Goal: Task Accomplishment & Management: Complete application form

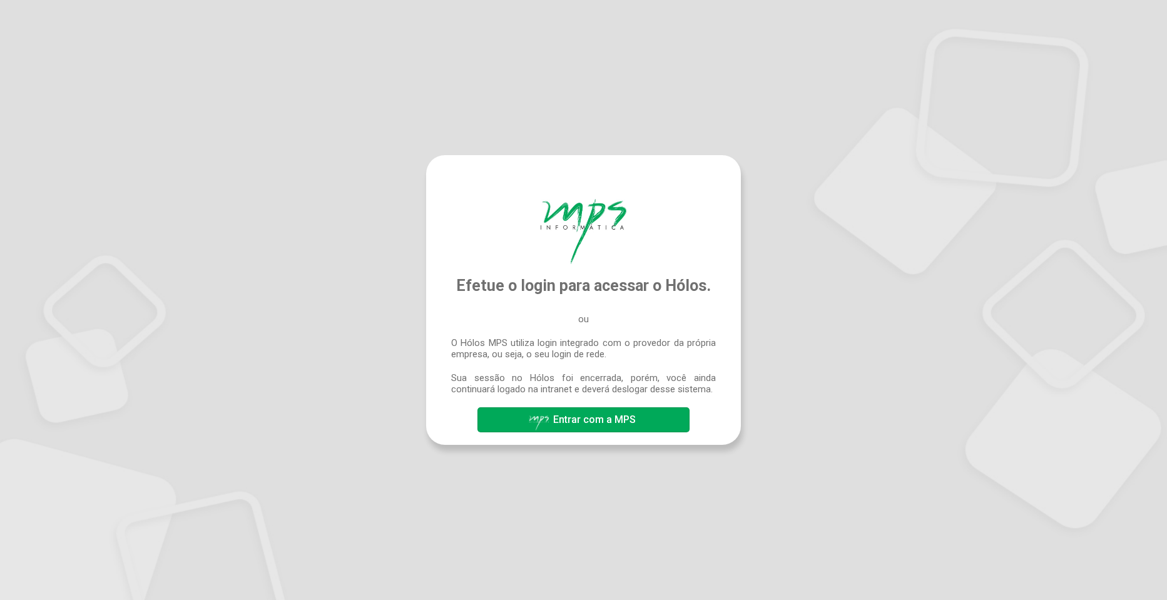
click at [591, 417] on span "Entrar com a MPS" at bounding box center [594, 420] width 83 height 12
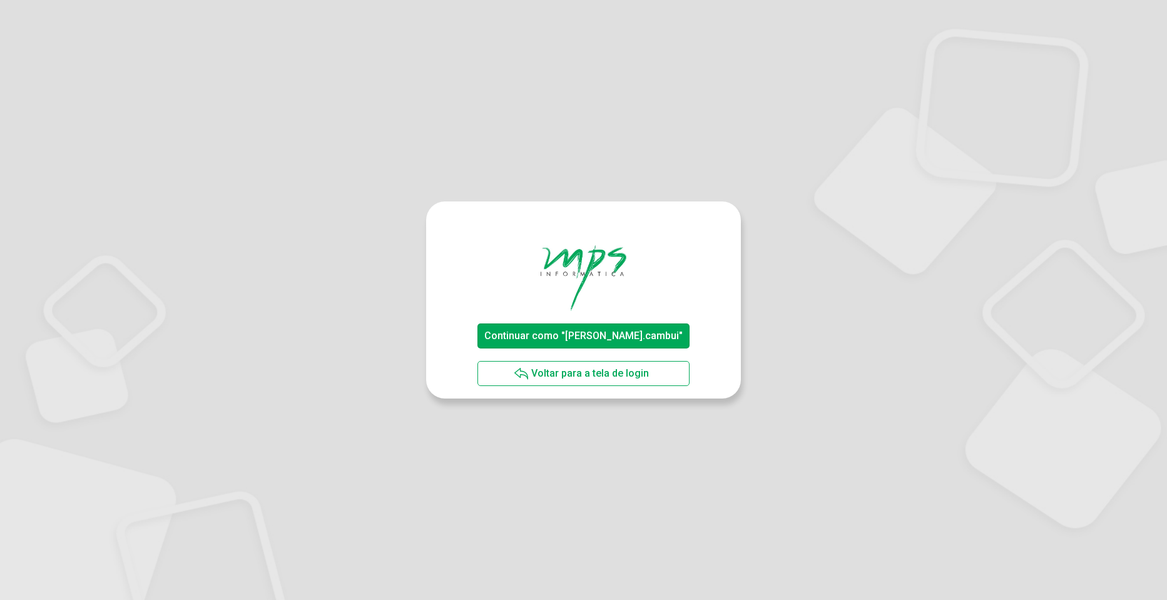
click at [637, 337] on span "Continuar como "jeferson.cambui"" at bounding box center [583, 336] width 198 height 12
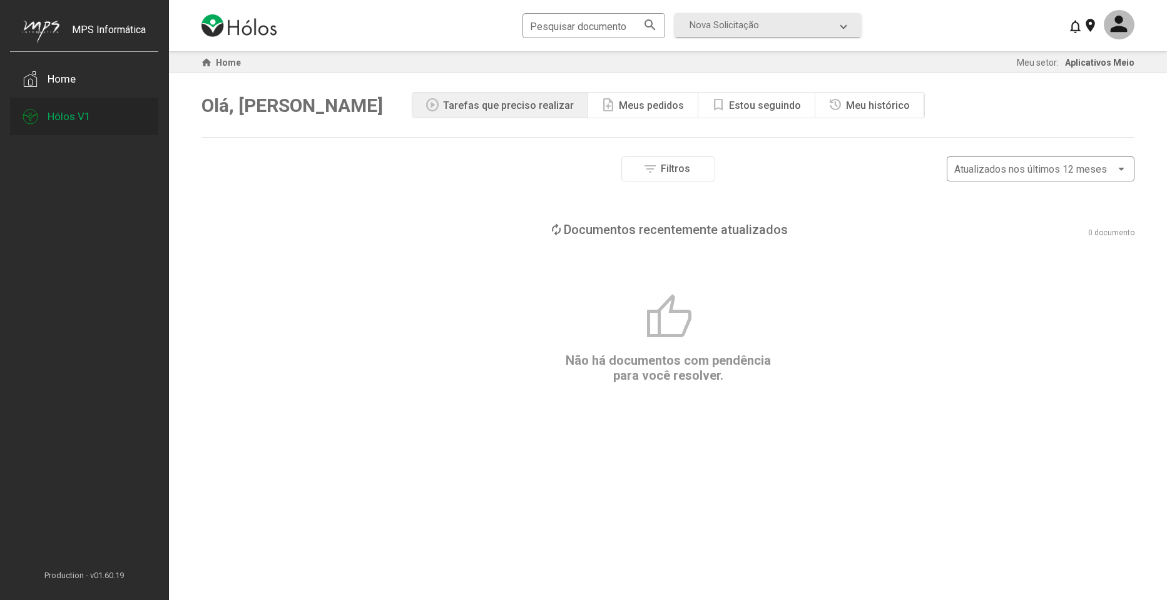
click at [54, 123] on div "Hólos V1" at bounding box center [84, 117] width 148 height 38
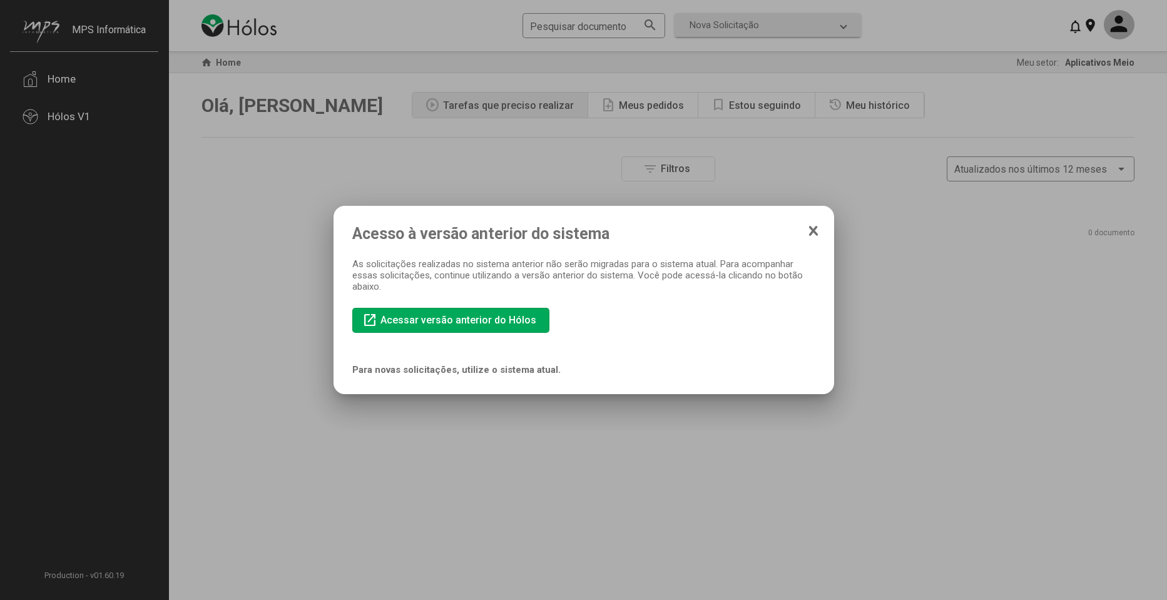
click at [520, 325] on span "Acessar versão anterior do Hólos" at bounding box center [458, 320] width 156 height 12
click at [811, 225] on icon at bounding box center [813, 231] width 10 height 13
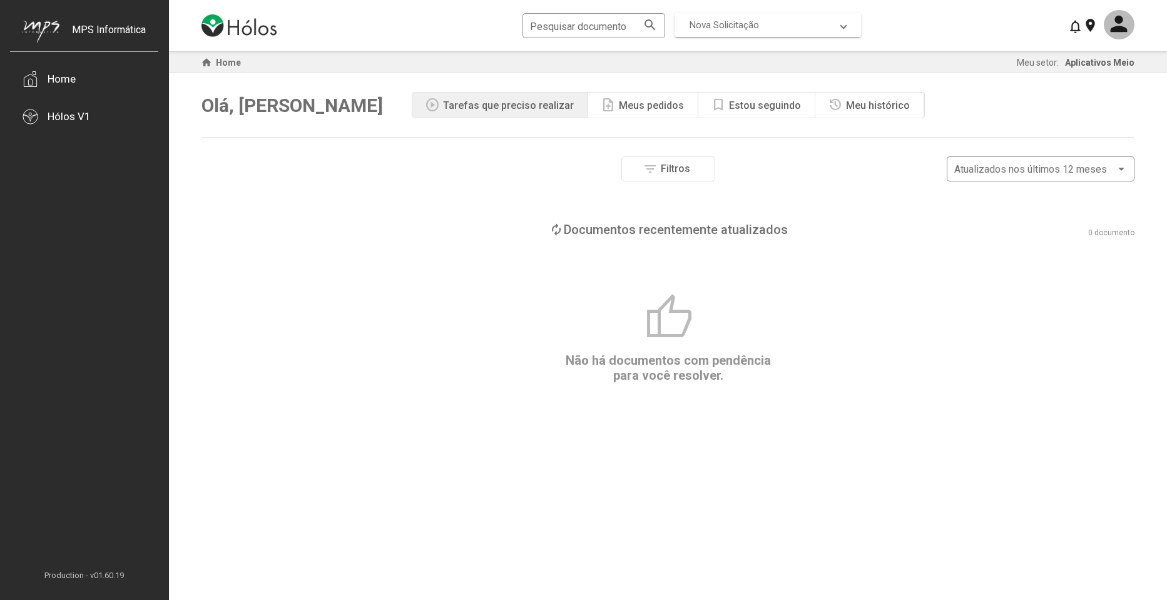
click at [720, 18] on mat-expansion-panel-header "Nova Solicitação" at bounding box center [767, 25] width 186 height 24
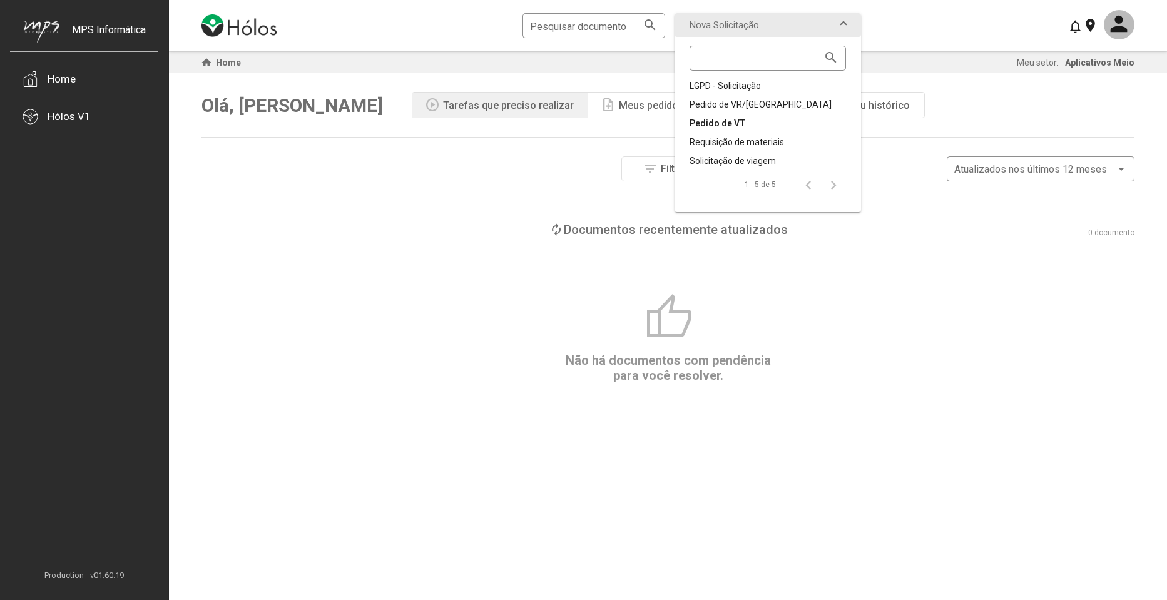
click at [740, 122] on div "Pedido de VT" at bounding box center [767, 123] width 156 height 13
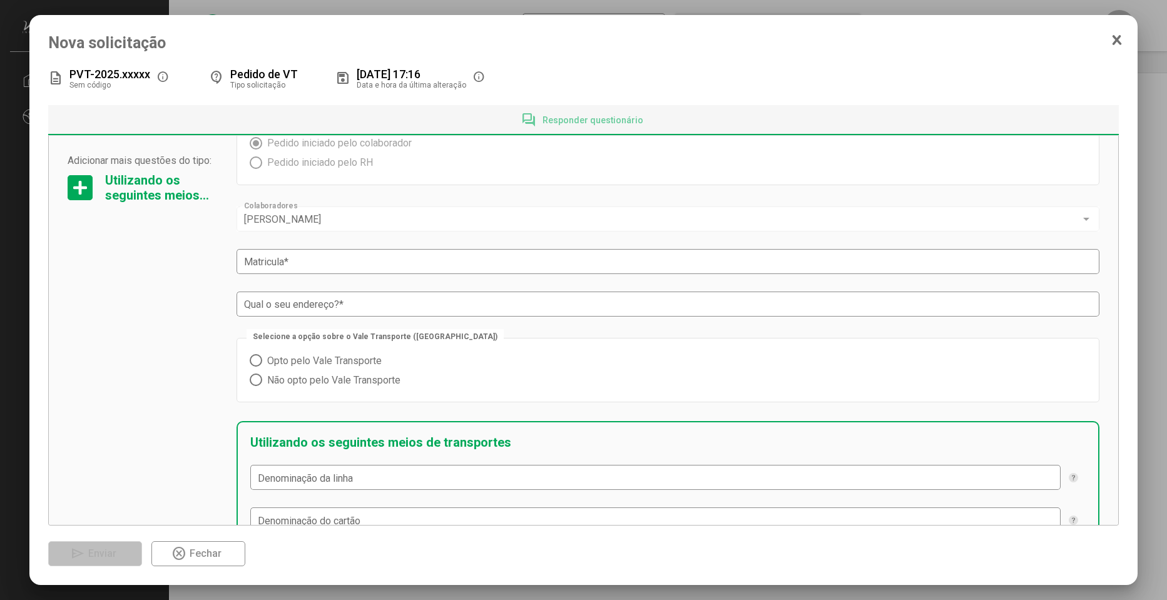
scroll to position [75, 0]
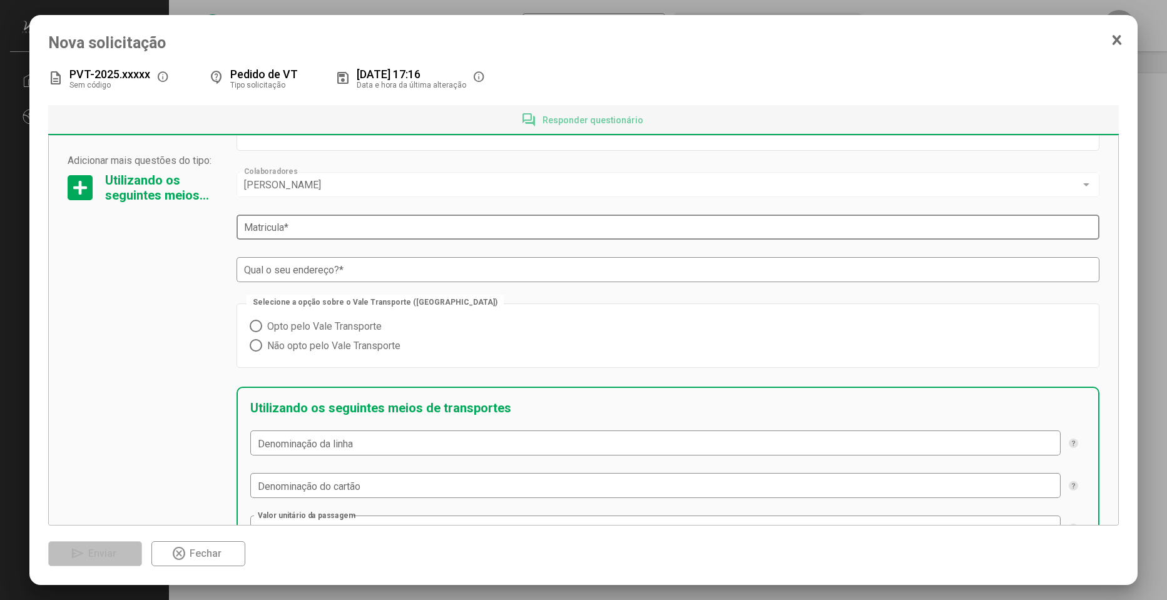
drag, startPoint x: 416, startPoint y: 240, endPoint x: 419, endPoint y: 230, distance: 9.7
click at [417, 238] on mat-form-field "Matricula *" at bounding box center [667, 227] width 863 height 30
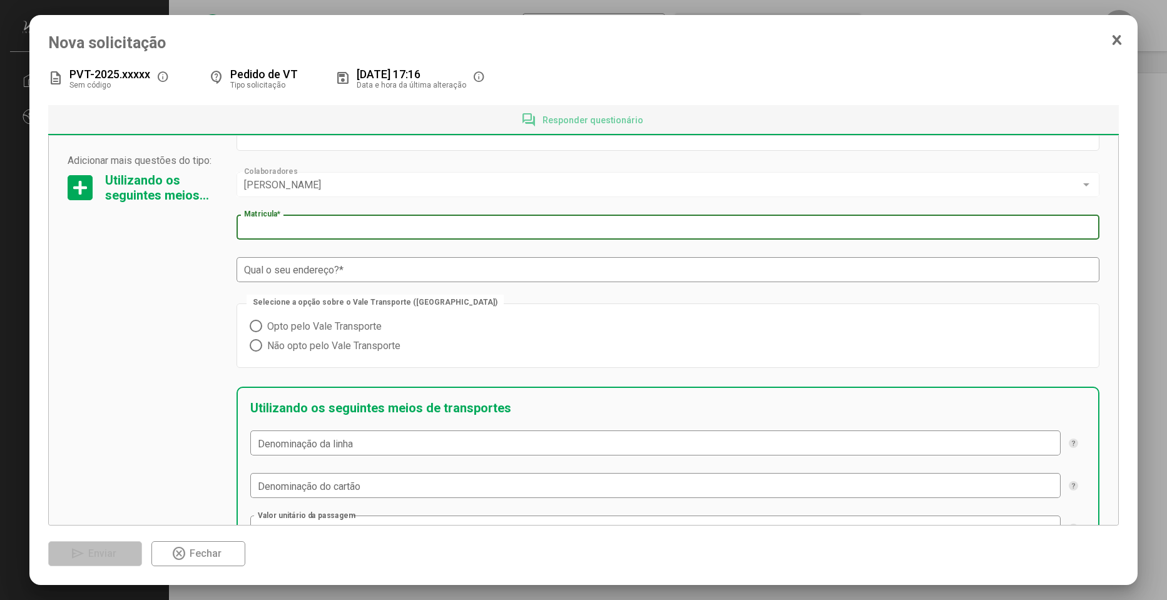
click at [419, 230] on input "Matricula *" at bounding box center [668, 227] width 848 height 11
type input "*"
type input "****"
click at [317, 325] on span "Opto pelo Vale Transporte" at bounding box center [321, 326] width 119 height 12
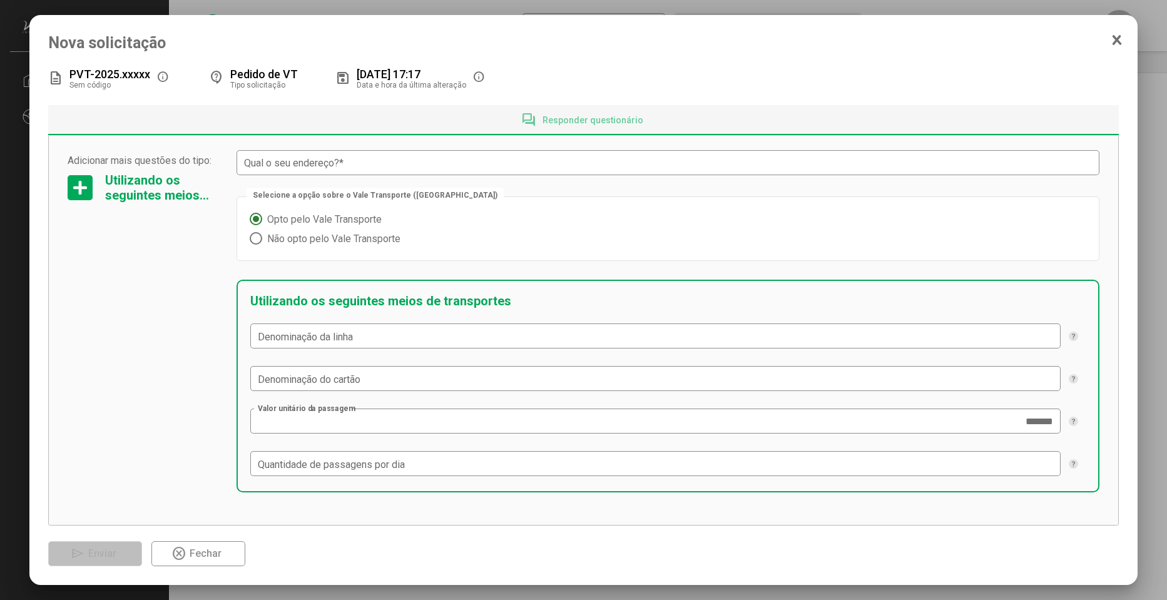
scroll to position [184, 0]
click at [434, 334] on input "Denominação da linha" at bounding box center [656, 334] width 796 height 11
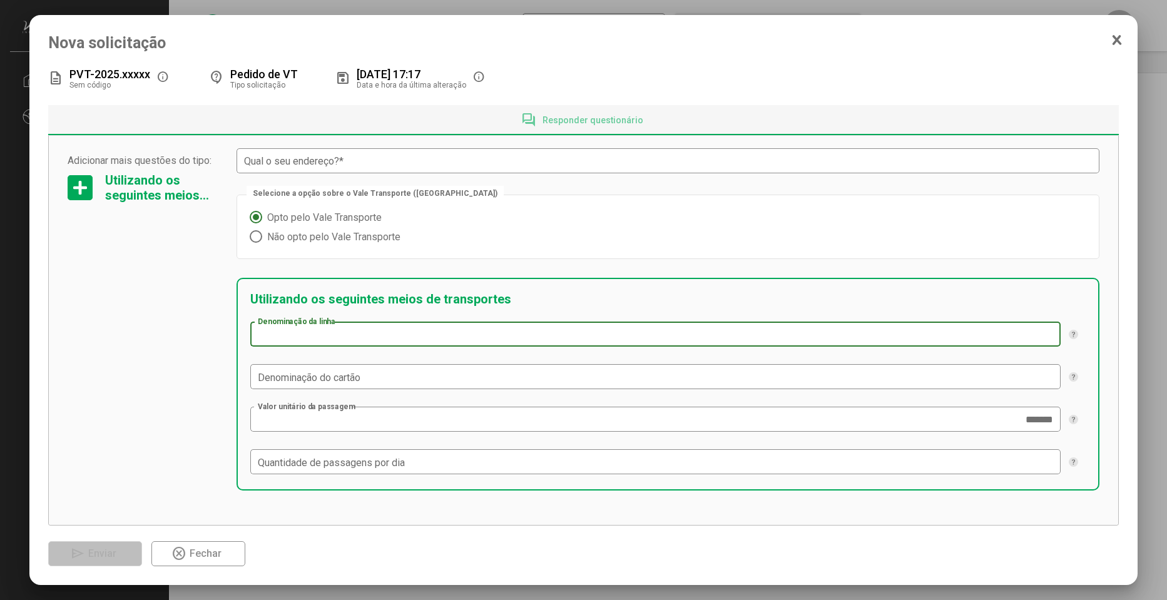
click at [434, 334] on input "Denominação da linha" at bounding box center [656, 334] width 796 height 11
click at [353, 333] on input "Denominação da linha" at bounding box center [656, 334] width 796 height 11
click at [395, 325] on div "Denominação da linha" at bounding box center [656, 333] width 796 height 28
paste input "**********"
type input "**********"
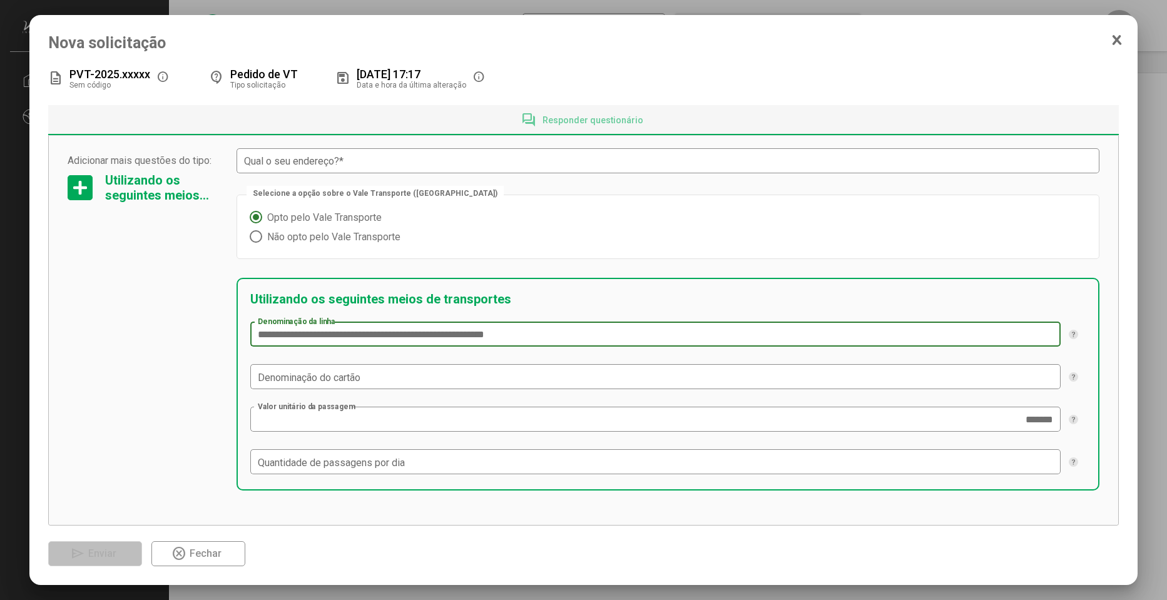
click at [702, 262] on div "Selecione a opção sobre o Vale Transporte (VT) Opto pelo Vale Transporte Não op…" at bounding box center [667, 227] width 863 height 78
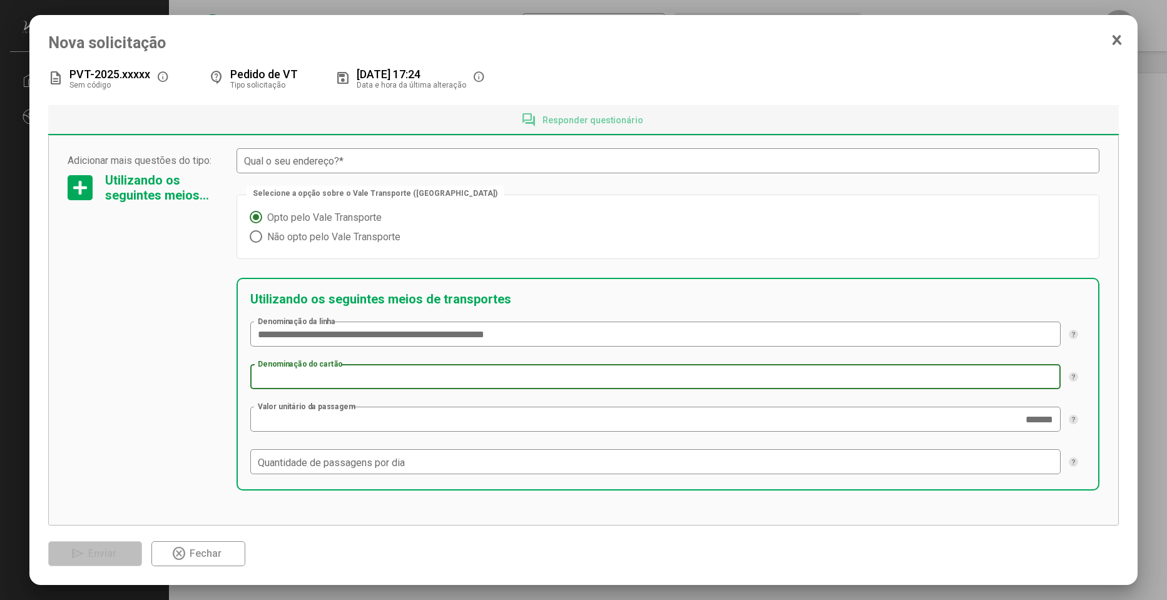
click at [372, 383] on input "Denominação do cartão" at bounding box center [656, 377] width 796 height 11
click at [495, 367] on div "Denominação do cartão" at bounding box center [656, 376] width 796 height 28
paste input "**********"
type input "**********"
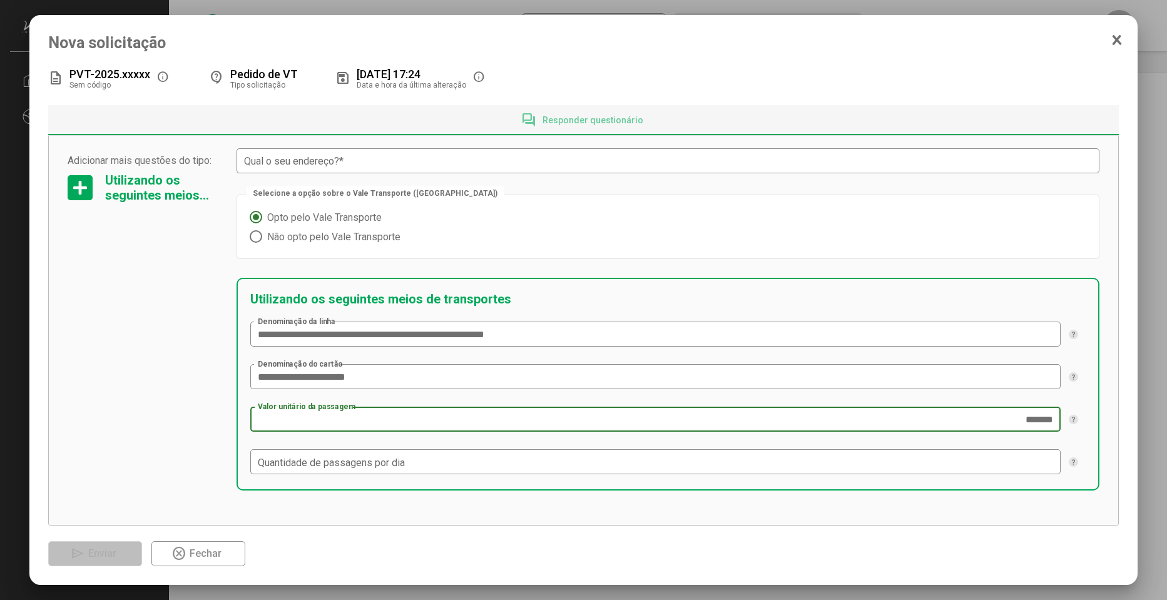
click at [363, 422] on input "*******" at bounding box center [656, 419] width 796 height 11
click at [370, 453] on div "Quantidade de passagens por dia" at bounding box center [656, 461] width 796 height 28
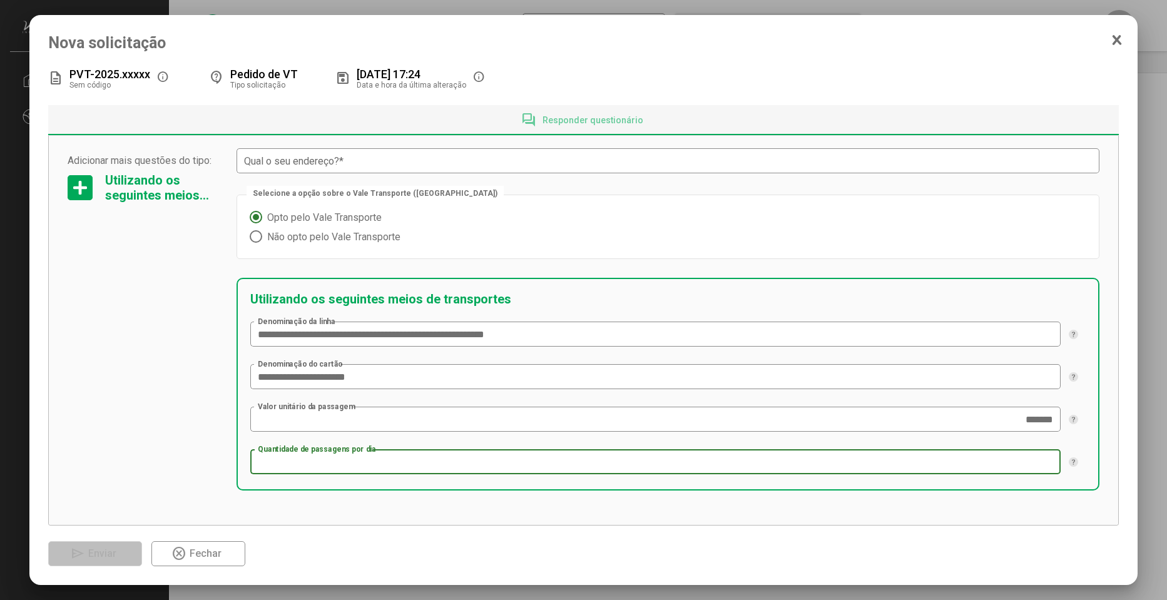
click at [376, 462] on input "Quantidade de passagens por dia" at bounding box center [656, 462] width 796 height 11
type input "*"
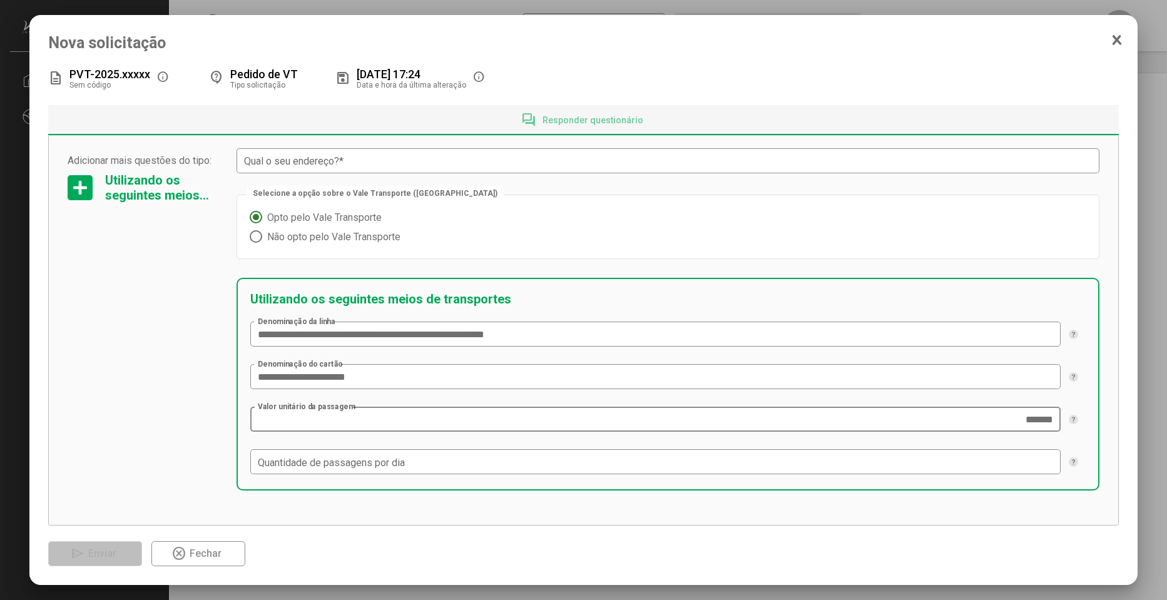
click at [342, 414] on div "******* Valor unitário da passagem" at bounding box center [656, 418] width 796 height 28
paste input "*****"
click at [337, 419] on input "**********" at bounding box center [656, 419] width 796 height 11
paste input "*****"
type input "********"
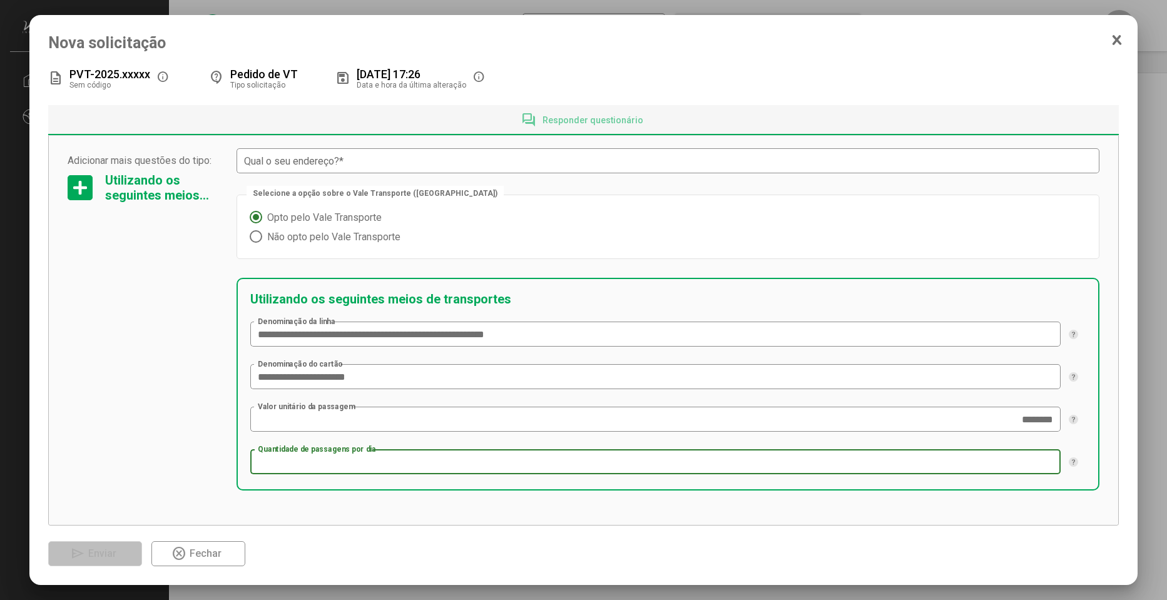
click at [425, 462] on input "Quantidade de passagens por dia" at bounding box center [656, 462] width 796 height 11
type input "*"
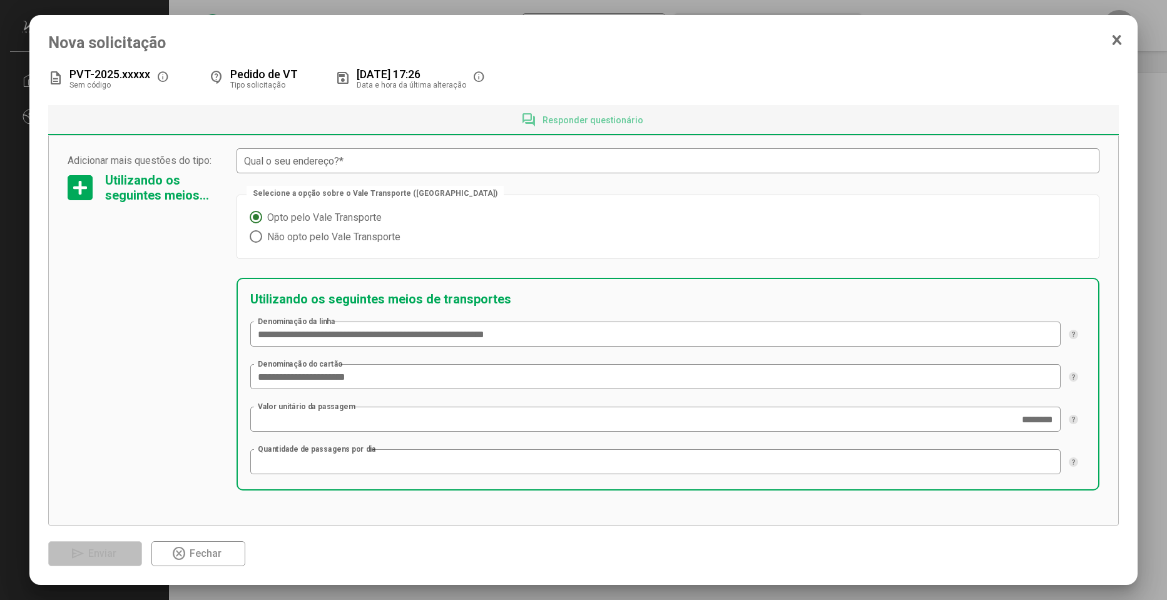
click at [152, 420] on div "Adicionar mais questões do tipo: Utilizando os seguintes meios de transportes" at bounding box center [146, 232] width 156 height 523
click at [953, 444] on div "**********" at bounding box center [667, 384] width 863 height 213
click at [196, 382] on div "Adicionar mais questões do tipo: Utilizando os seguintes meios de transportes" at bounding box center [146, 232] width 156 height 523
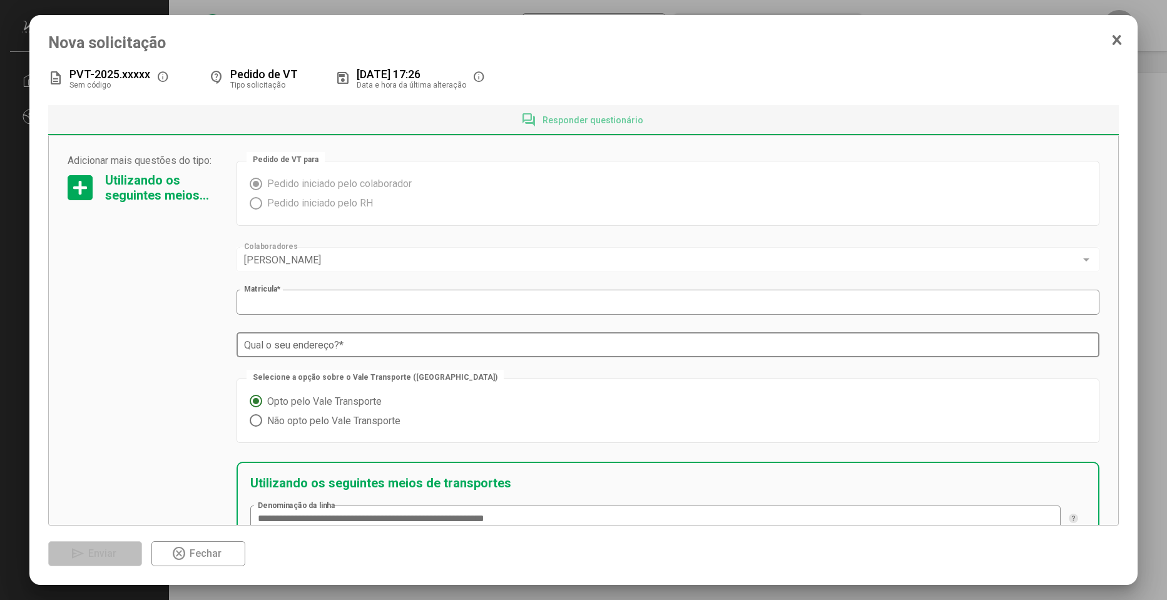
click at [358, 346] on input "Qual o seu endereço? *" at bounding box center [668, 345] width 848 height 11
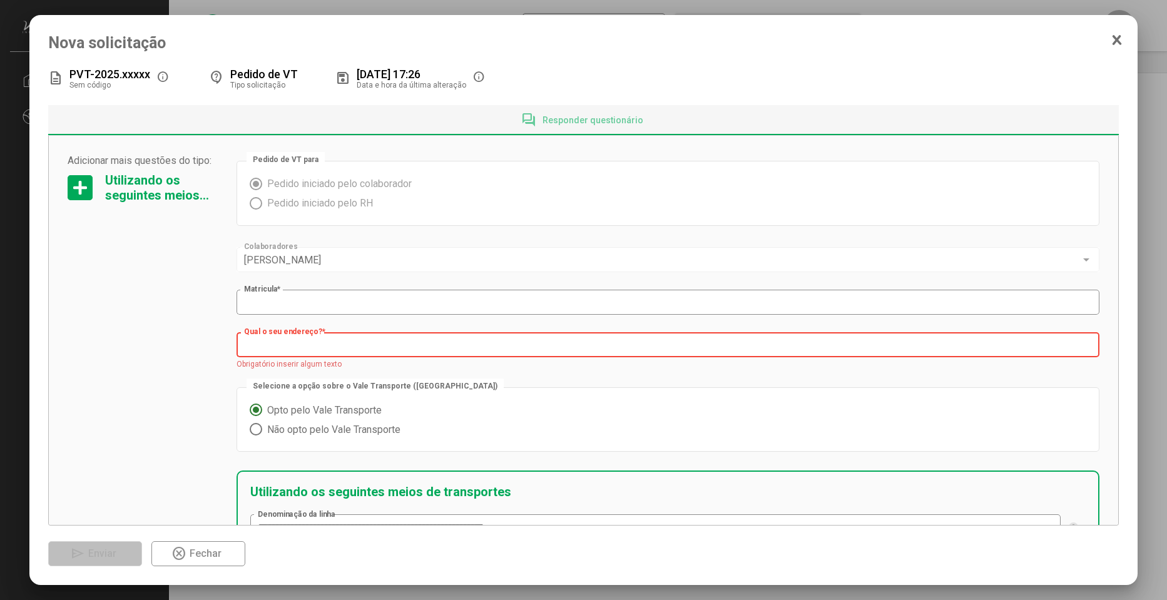
paste input "**********"
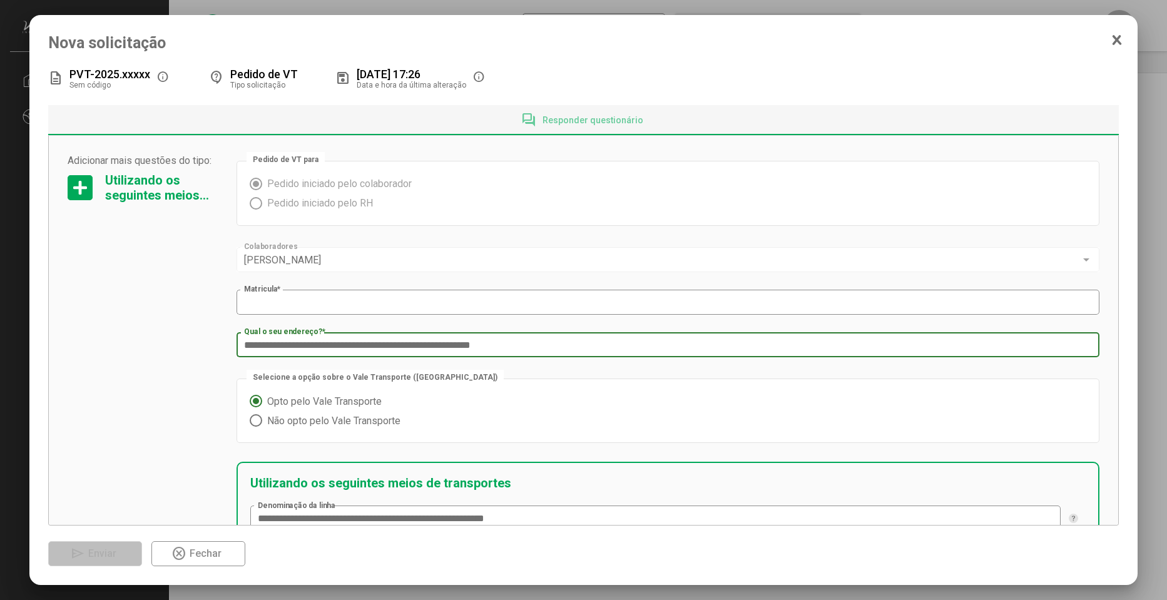
type input "**********"
click at [190, 311] on div "Adicionar mais questões do tipo: Utilizando os seguintes meios de transportes" at bounding box center [146, 416] width 156 height 523
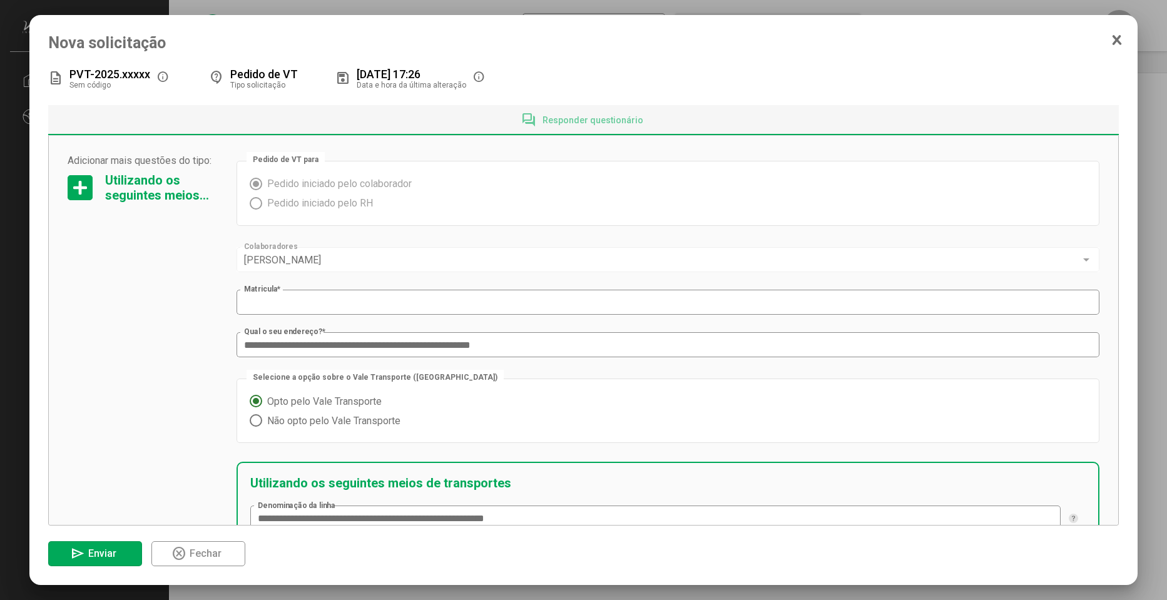
click at [284, 256] on span "[PERSON_NAME]" at bounding box center [282, 260] width 77 height 12
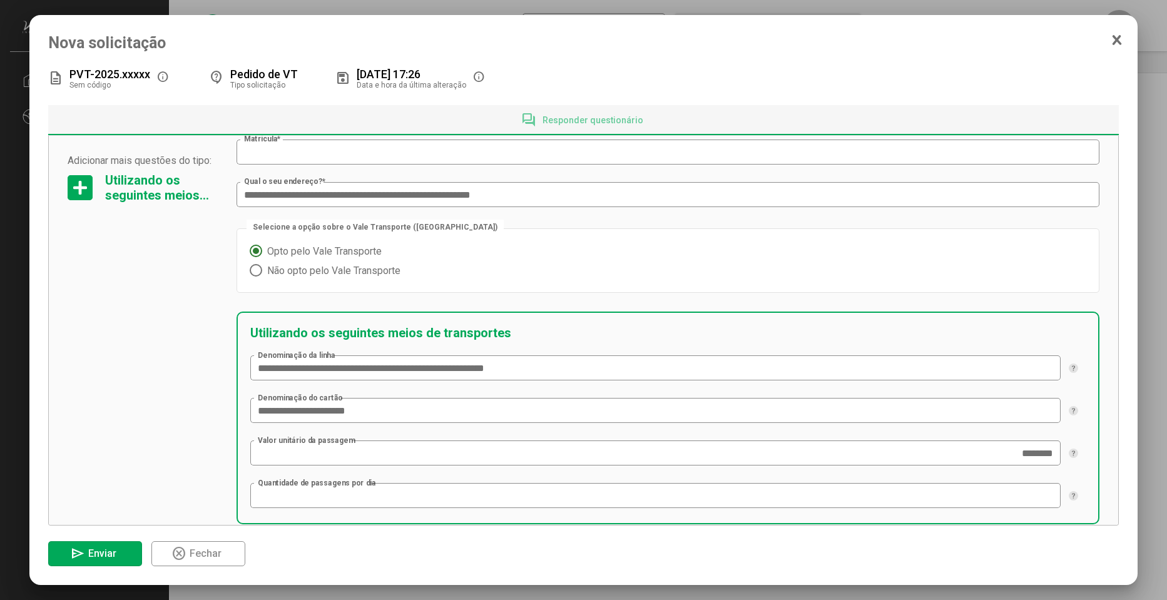
scroll to position [149, 0]
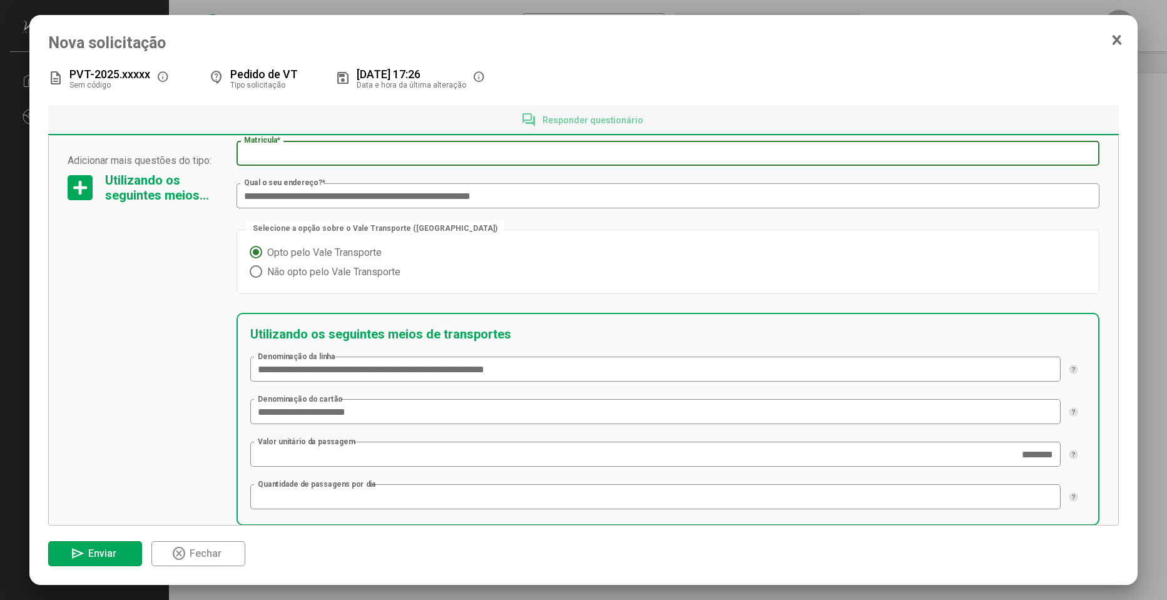
drag, startPoint x: 308, startPoint y: 146, endPoint x: 179, endPoint y: 150, distance: 128.9
click at [179, 150] on div "**********" at bounding box center [584, 267] width 1032 height 523
type input "*"
type input "****"
click at [225, 253] on div "**********" at bounding box center [584, 267] width 1032 height 523
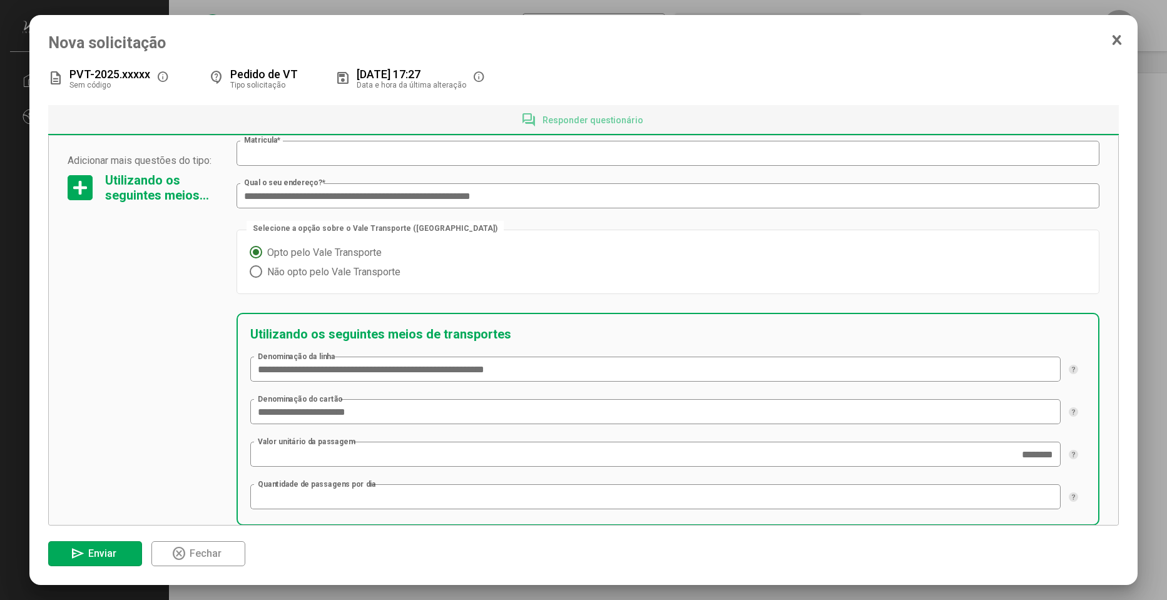
scroll to position [0, 0]
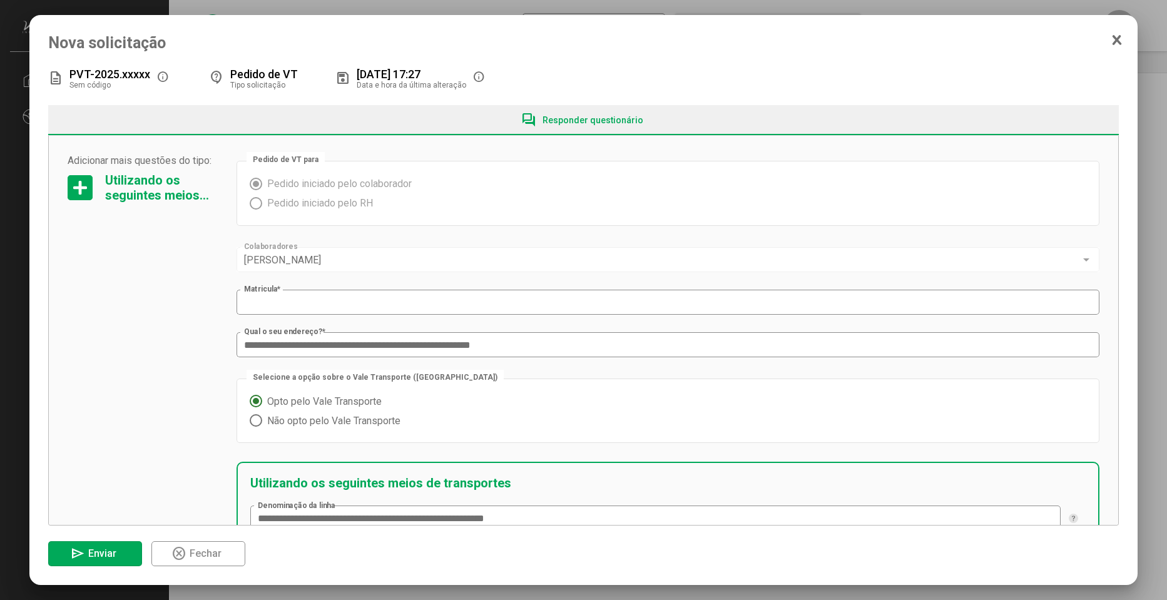
drag, startPoint x: 583, startPoint y: 123, endPoint x: 293, endPoint y: 231, distance: 309.6
click at [293, 231] on mat-tab-group "**********" at bounding box center [583, 315] width 1071 height 420
click at [355, 238] on div "**********" at bounding box center [667, 416] width 863 height 523
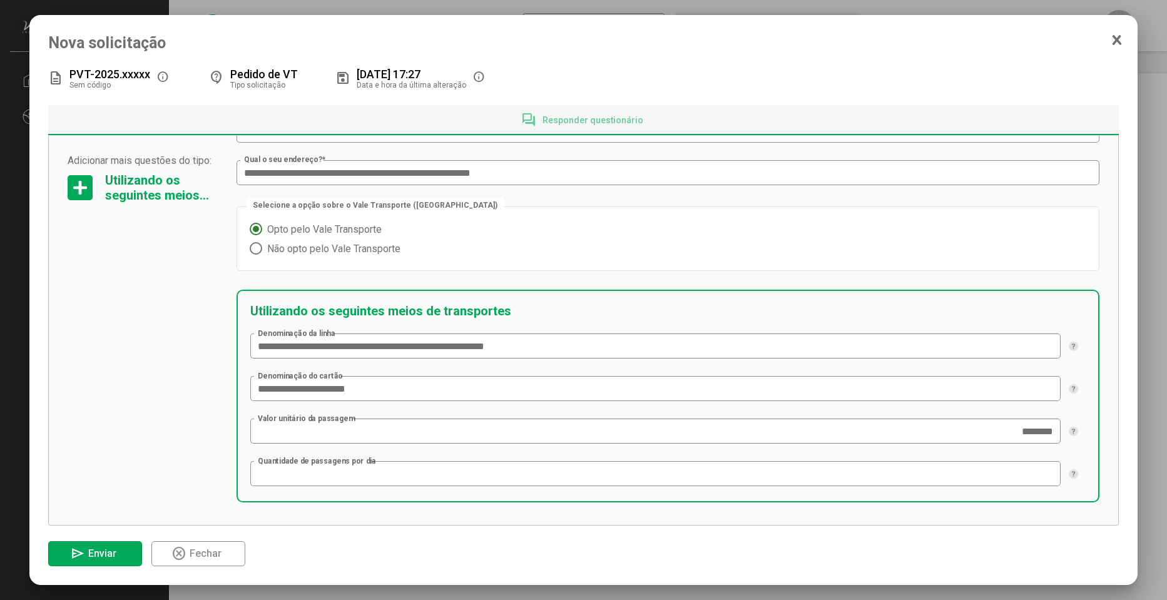
scroll to position [184, 0]
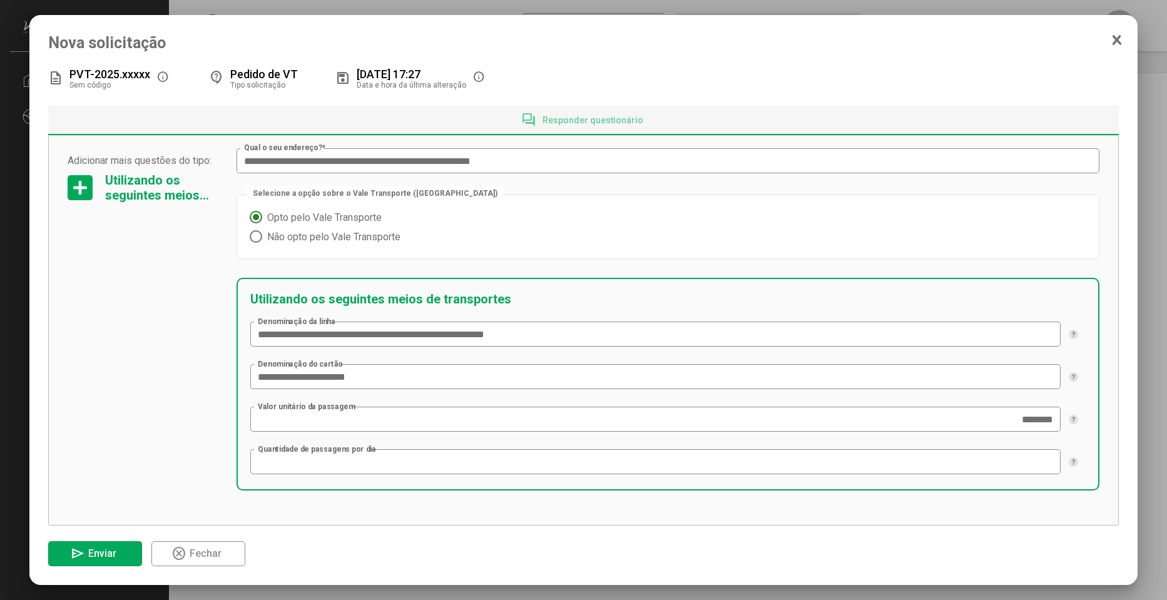
click at [195, 422] on div "Adicionar mais questões do tipo: Utilizando os seguintes meios de transportes" at bounding box center [146, 232] width 156 height 523
click at [129, 403] on div "Adicionar mais questões do tipo: Utilizando os seguintes meios de transportes" at bounding box center [146, 232] width 156 height 523
click at [107, 547] on span "send Enviar" at bounding box center [94, 554] width 49 height 22
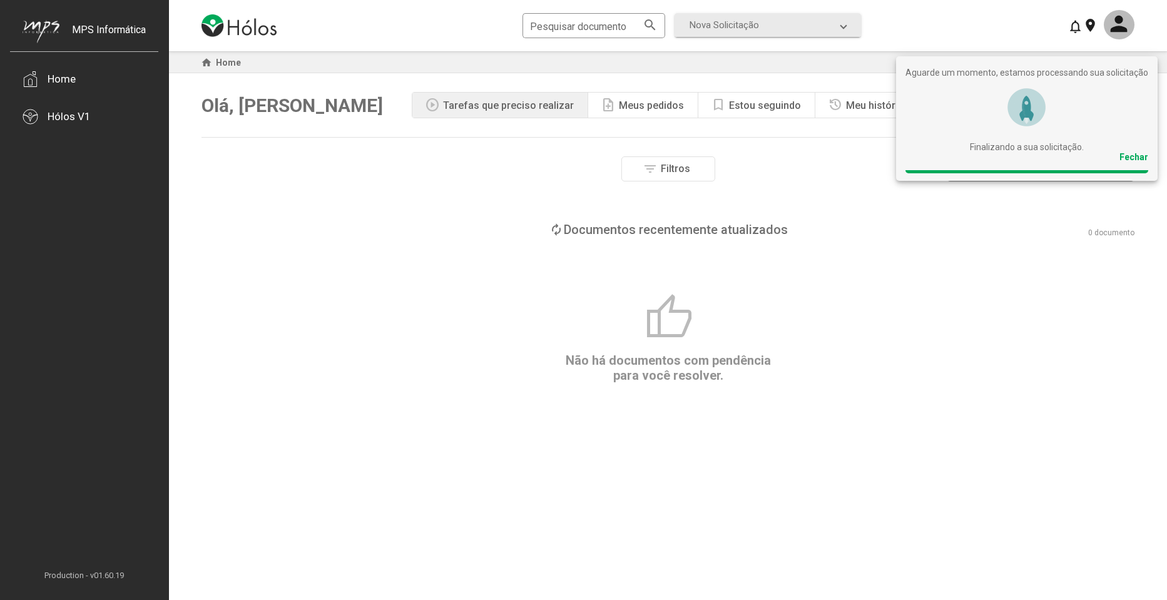
click at [1137, 158] on div "Fechar" at bounding box center [1133, 157] width 29 height 10
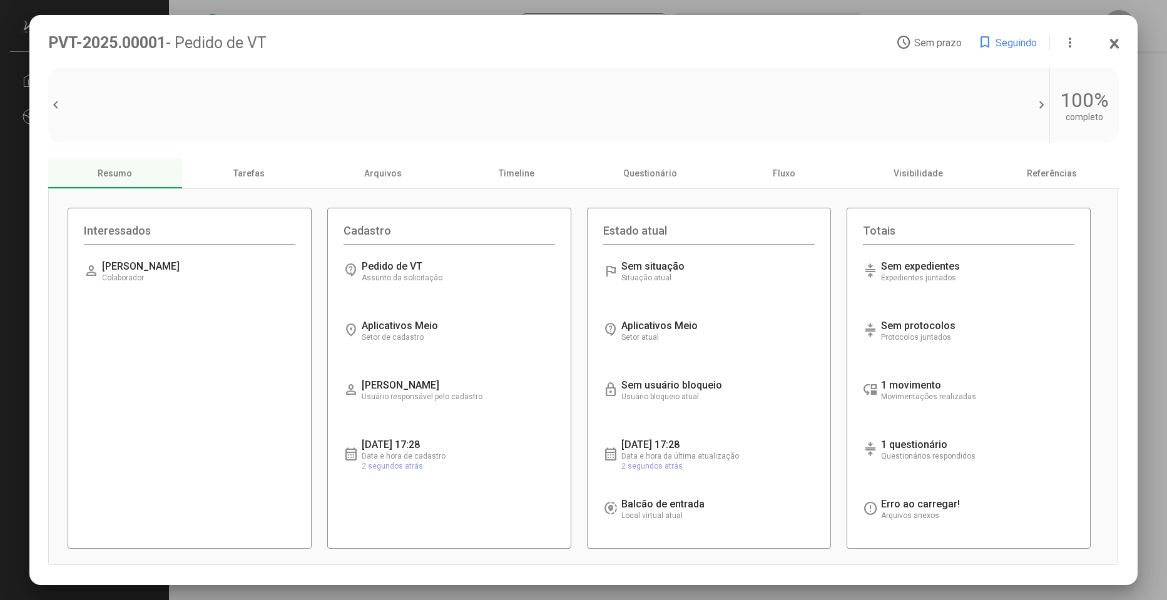
click at [208, 278] on div "Carregando informações... Colaborador" at bounding box center [164, 271] width 125 height 22
click at [242, 198] on div "Interessados Carregando informações... Interessados Interessados Confira a list…" at bounding box center [583, 378] width 1069 height 378
click at [260, 183] on div "Tarefas" at bounding box center [249, 173] width 134 height 30
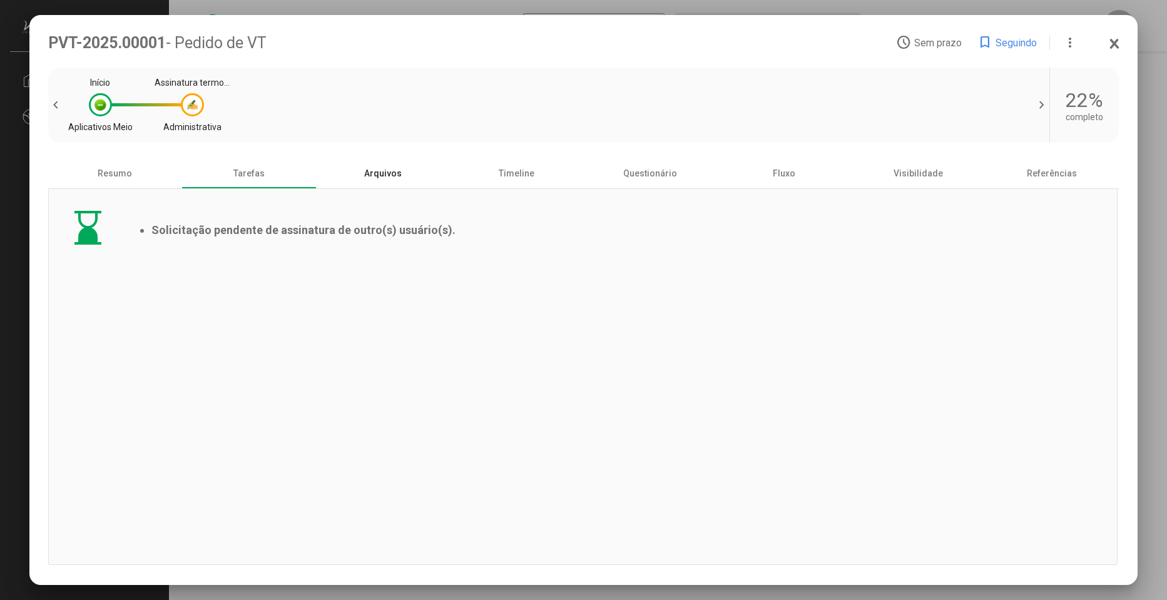
click at [399, 178] on div "Arquivos" at bounding box center [383, 173] width 134 height 30
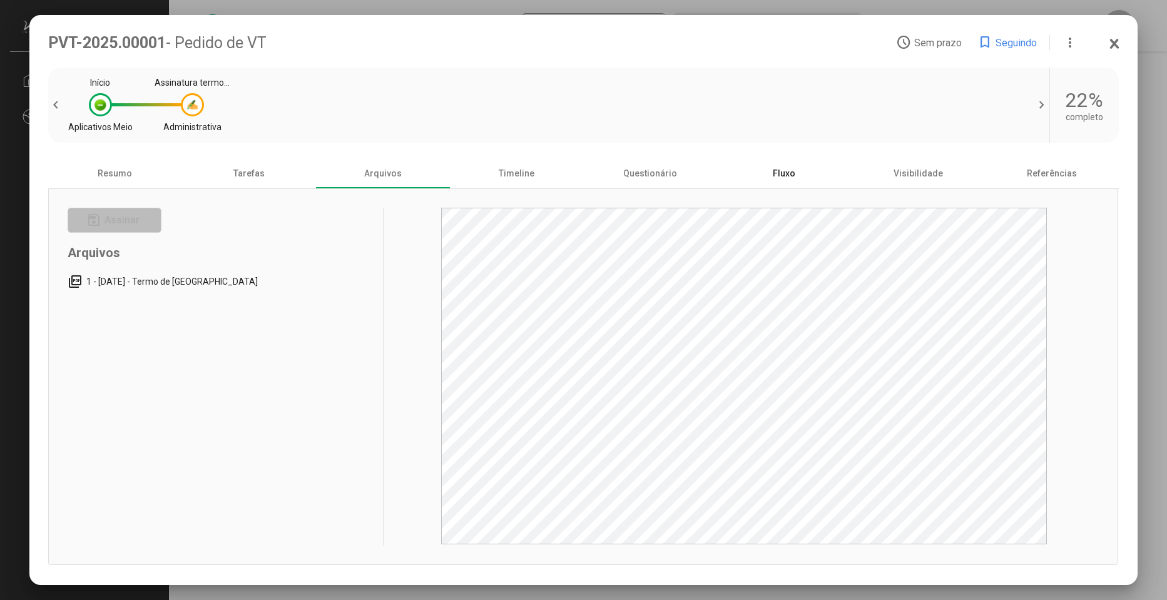
click at [790, 185] on div "Fluxo" at bounding box center [784, 173] width 134 height 30
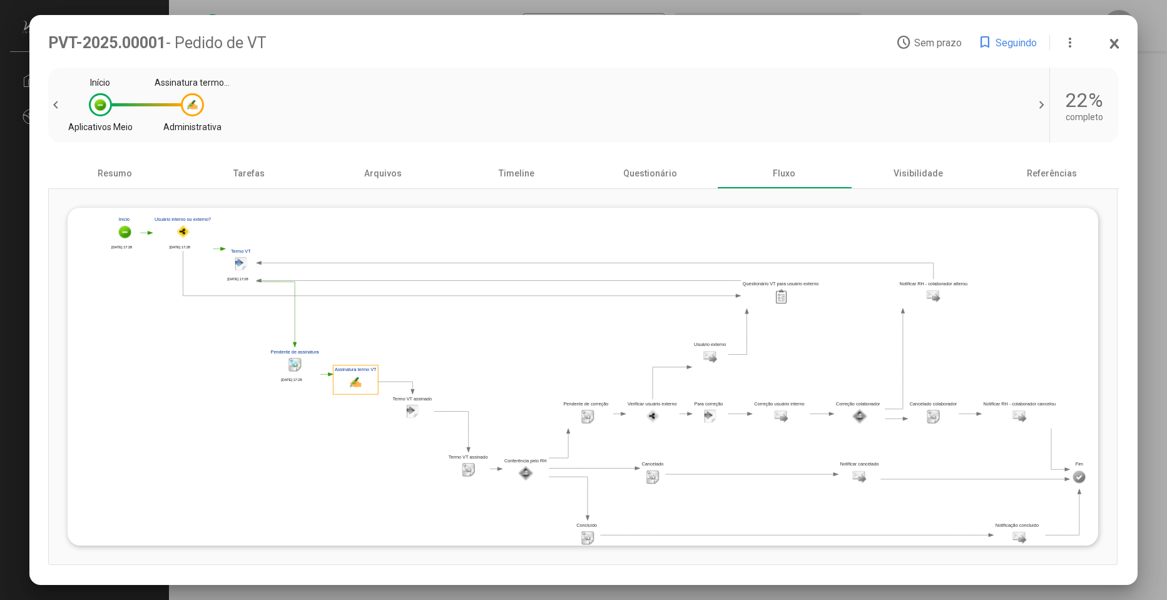
drag, startPoint x: 419, startPoint y: 334, endPoint x: 534, endPoint y: 367, distance: 119.0
click at [534, 367] on polygon at bounding box center [599, 382] width 982 height 338
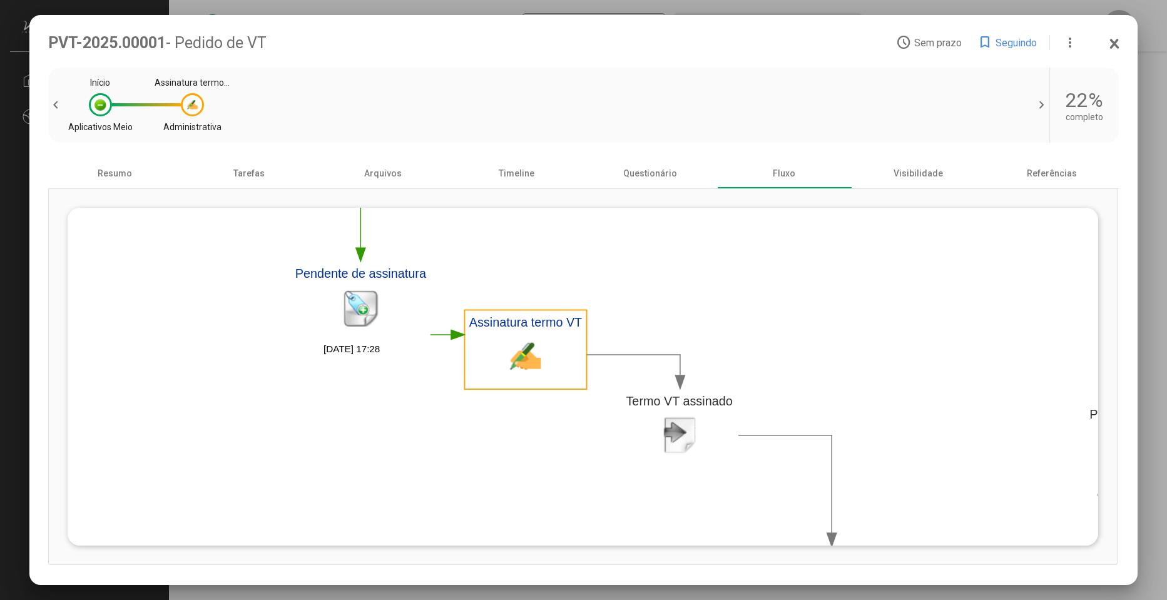
drag, startPoint x: 410, startPoint y: 463, endPoint x: 492, endPoint y: 509, distance: 94.4
click at [491, 509] on polygon at bounding box center [1186, 356] width 2665 height 917
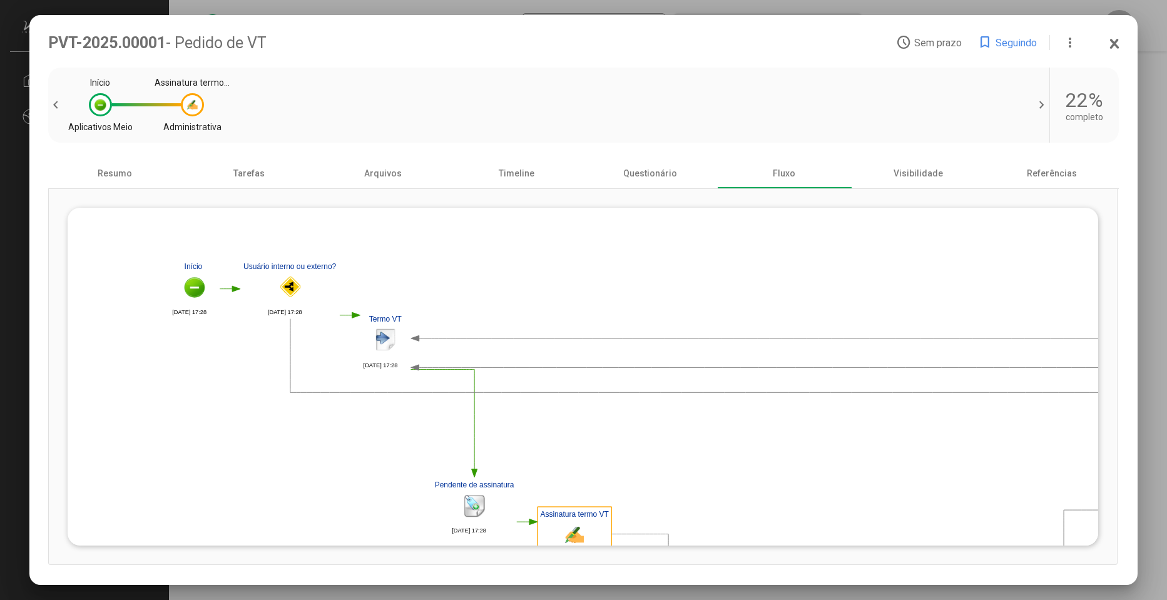
drag, startPoint x: 366, startPoint y: 382, endPoint x: 390, endPoint y: 455, distance: 77.2
click at [390, 455] on polygon at bounding box center [976, 534] width 1618 height 557
click at [87, 178] on div "Resumo" at bounding box center [115, 173] width 134 height 30
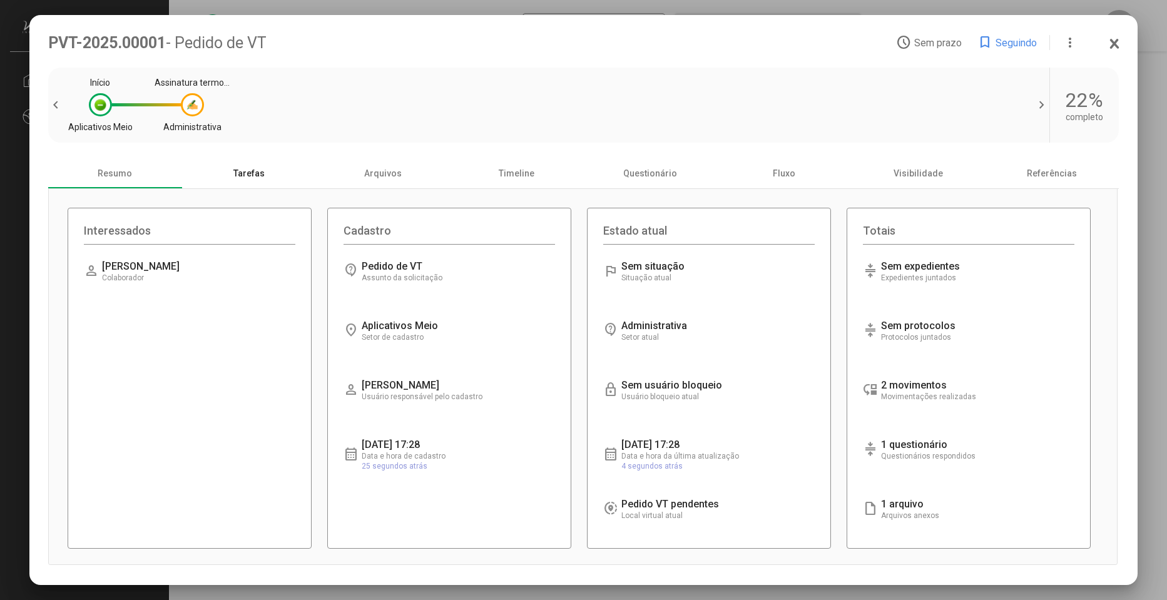
click at [245, 178] on div "Tarefas" at bounding box center [249, 173] width 134 height 30
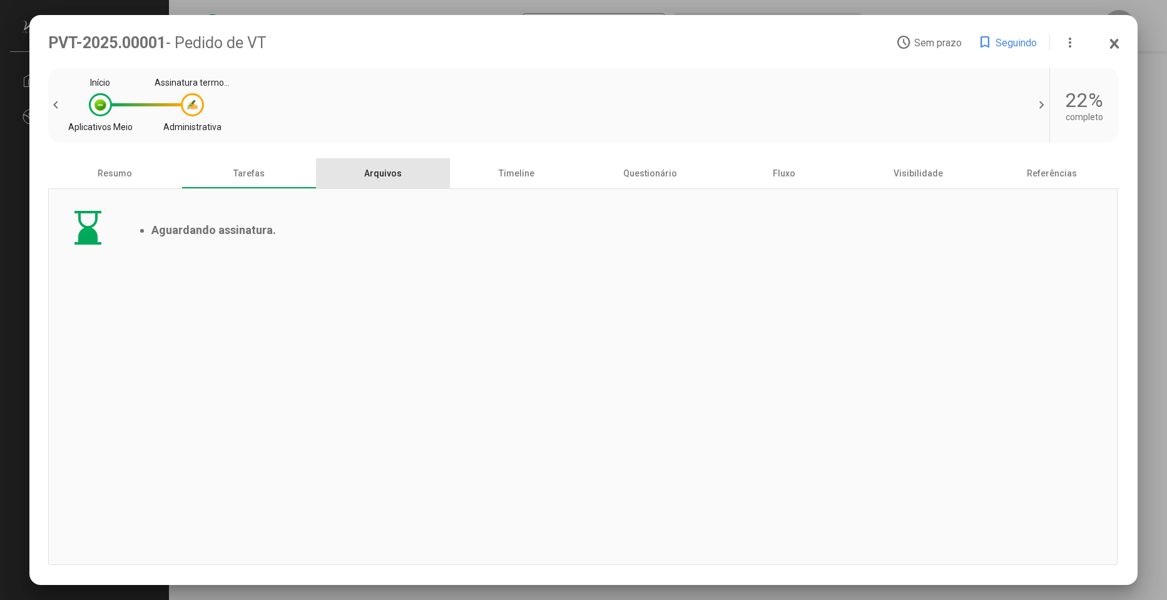
click at [392, 178] on div "Arquivos" at bounding box center [383, 173] width 134 height 30
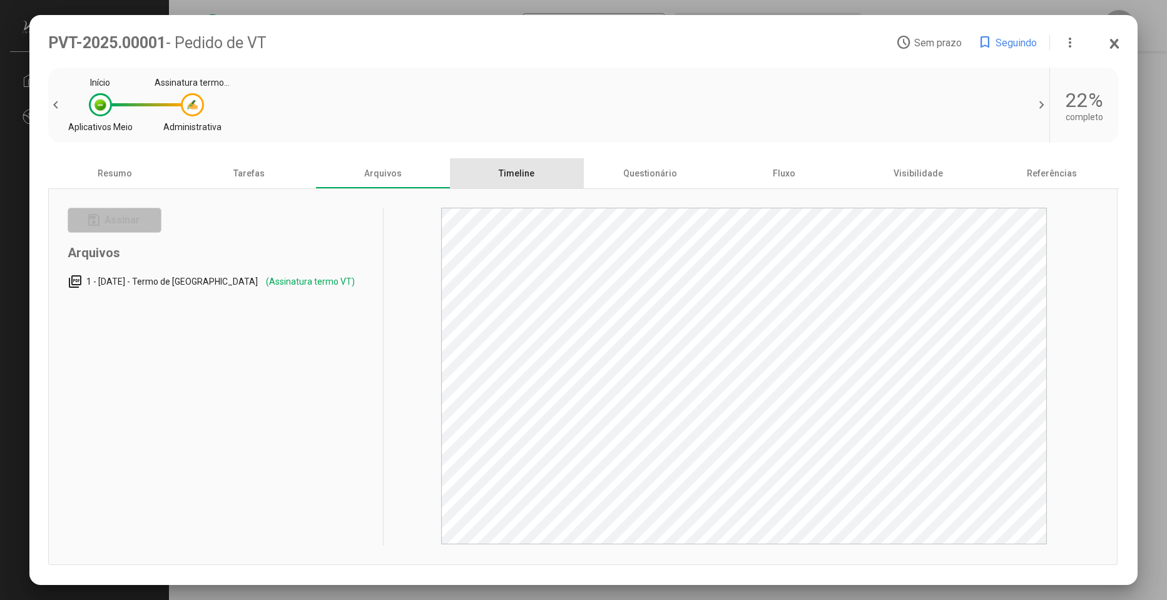
drag, startPoint x: 542, startPoint y: 171, endPoint x: 185, endPoint y: 245, distance: 364.2
click at [187, 245] on mat-tab-group "Resumo Tarefas Arquivos Timeline Questionário Fluxo Visibilidade Referências sa…" at bounding box center [583, 362] width 1071 height 408
click at [166, 285] on span "1 - [DATE] - Termo de [GEOGRAPHIC_DATA]" at bounding box center [175, 282] width 178 height 10
click at [1107, 44] on div "PVT-2025.00001 - Pedido de VT access_time Sem prazo bookmark Seguindo more_vert" at bounding box center [583, 43] width 1071 height 18
click at [1115, 43] on icon at bounding box center [1114, 43] width 6 height 8
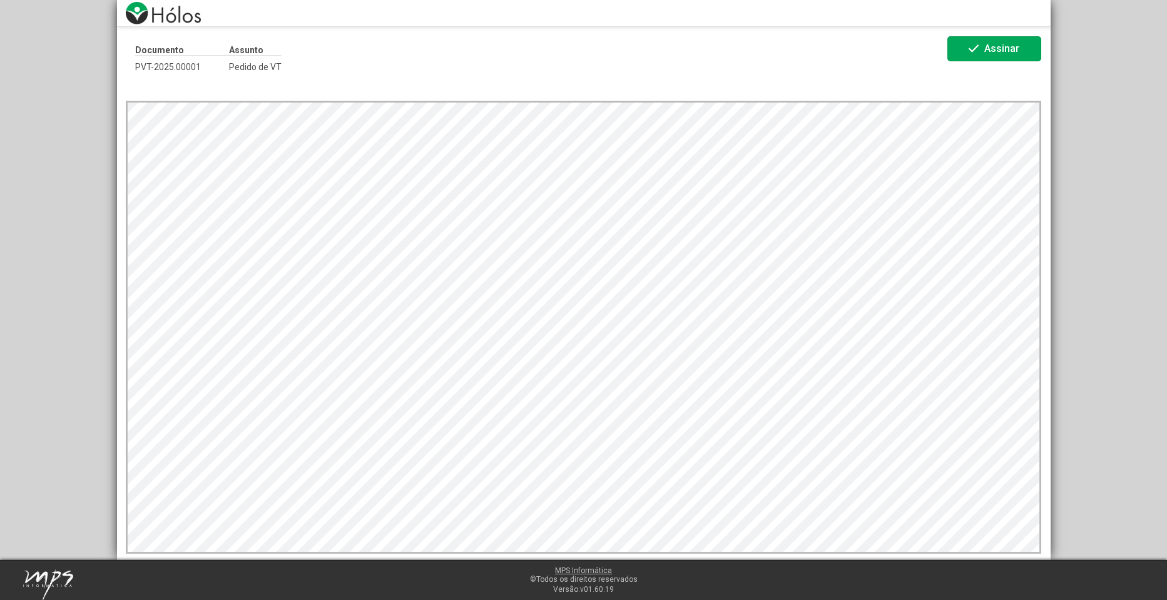
click at [1115, 311] on div "Documento PVT-2025.00001 Assunto Pedido de VT check Assinar" at bounding box center [583, 280] width 1167 height 560
click at [1097, 71] on div "Documento PVT-2025.00001 Assunto Pedido de VT check Assinar" at bounding box center [583, 280] width 1167 height 560
click at [1005, 67] on div "Documento PVT-2025.00001 Assunto Pedido de VT check Assinar" at bounding box center [583, 59] width 915 height 46
click at [1005, 52] on span "Assinar" at bounding box center [1001, 49] width 35 height 12
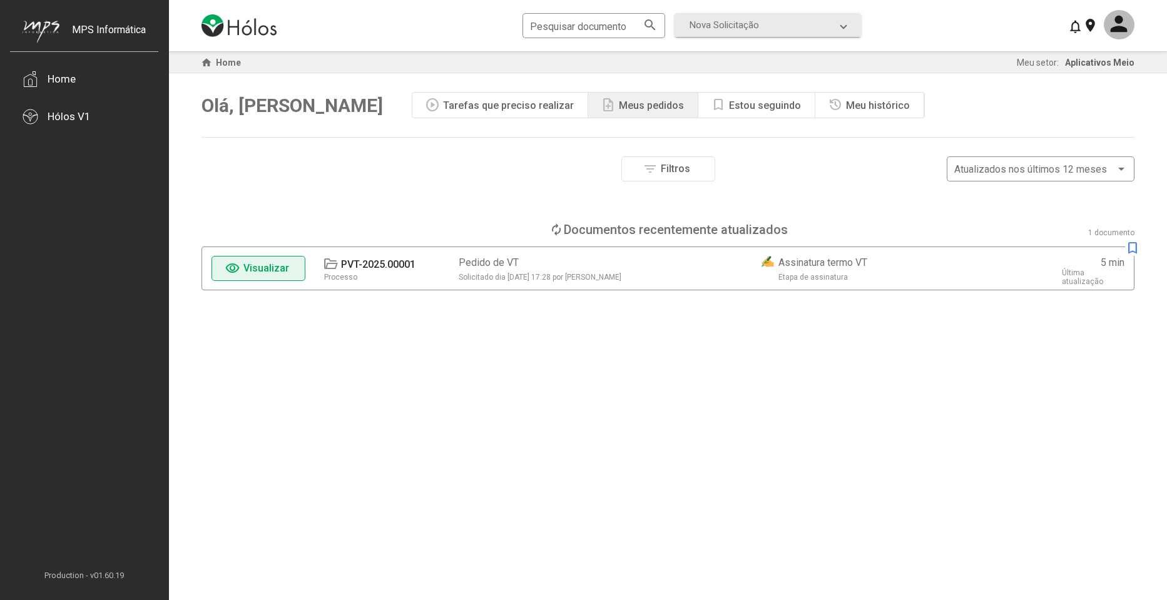
click at [266, 273] on span "Visualizar" at bounding box center [266, 268] width 46 height 12
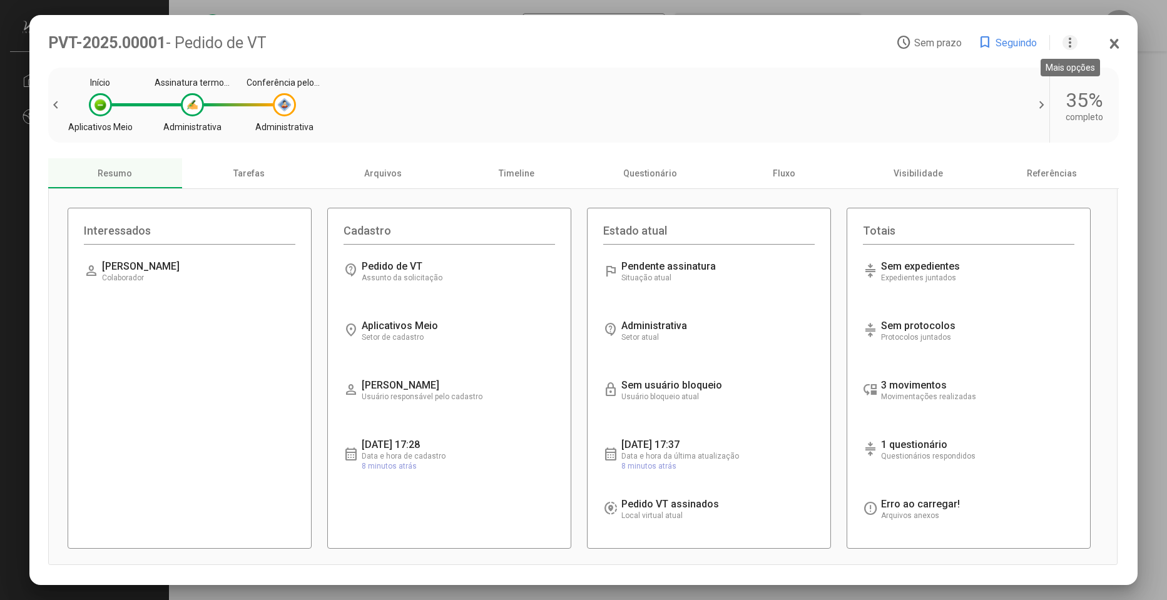
click at [1075, 40] on mat-icon "more_vert" at bounding box center [1069, 42] width 15 height 15
click at [1120, 45] on div at bounding box center [583, 300] width 1167 height 600
click at [1116, 44] on icon at bounding box center [1114, 44] width 10 height 13
click at [264, 174] on div "Tarefas" at bounding box center [249, 173] width 134 height 30
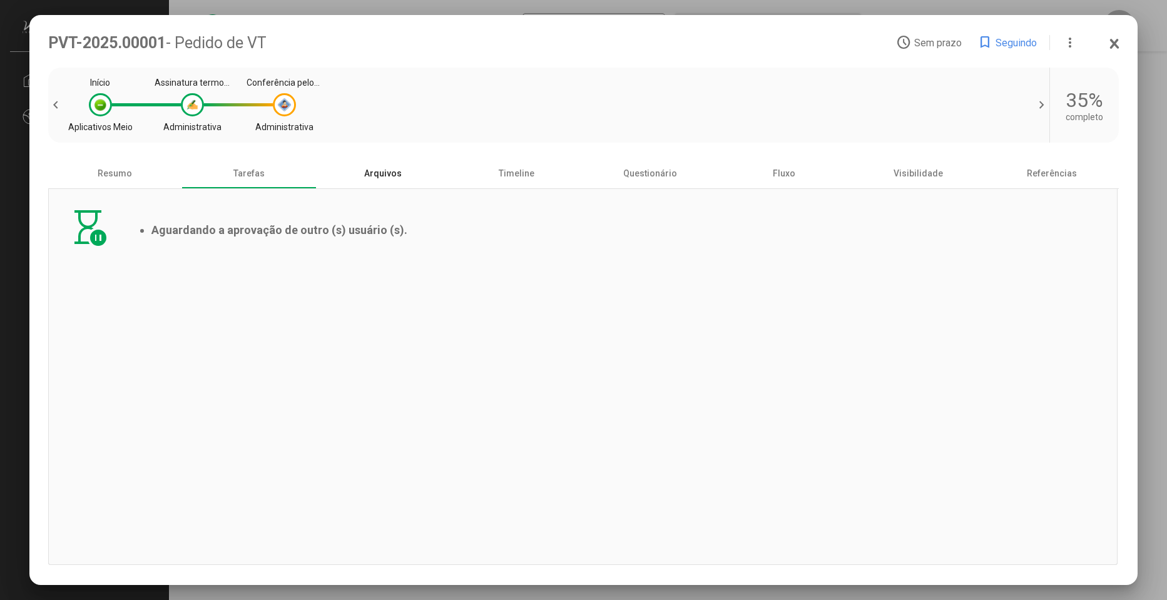
click at [363, 181] on div "Arquivos" at bounding box center [383, 173] width 134 height 30
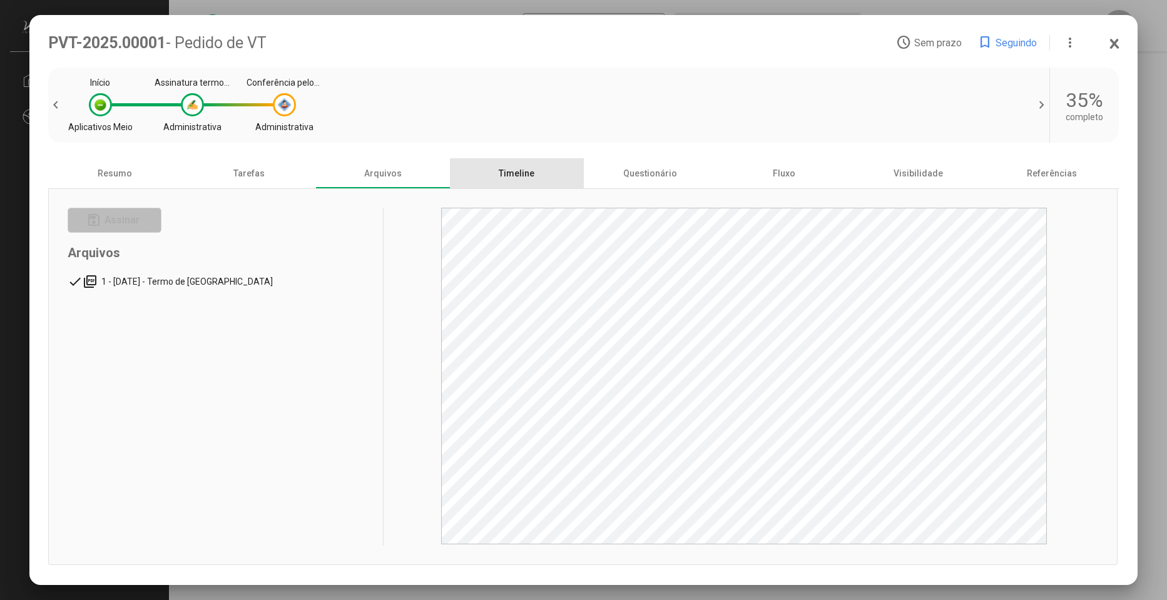
click at [497, 181] on div "Timeline" at bounding box center [517, 173] width 134 height 30
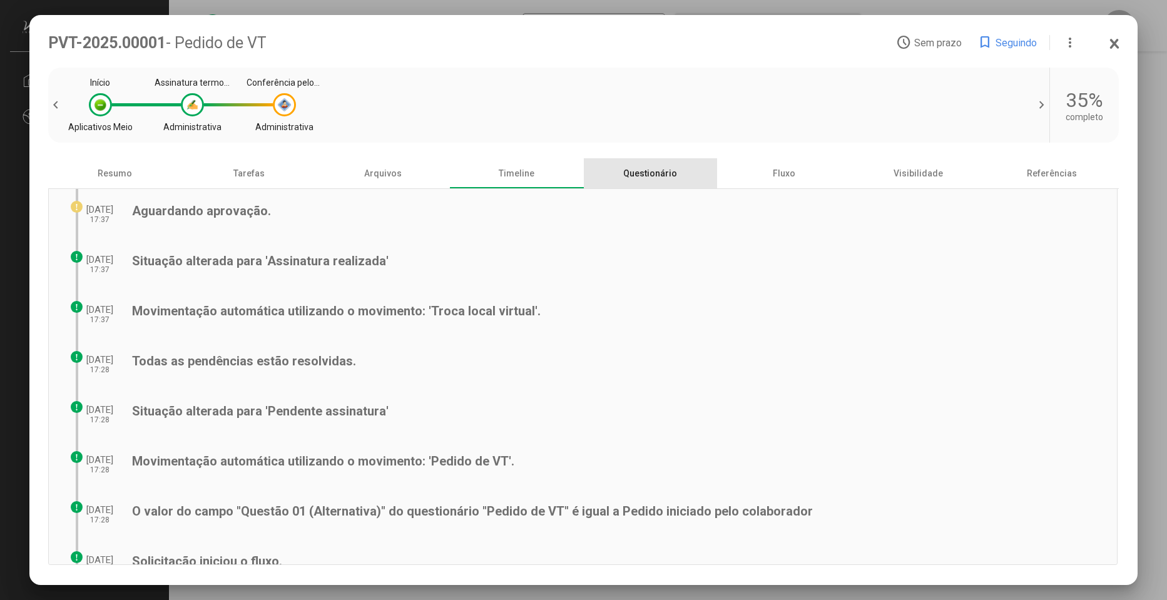
click at [640, 183] on div "Questionário" at bounding box center [651, 173] width 134 height 30
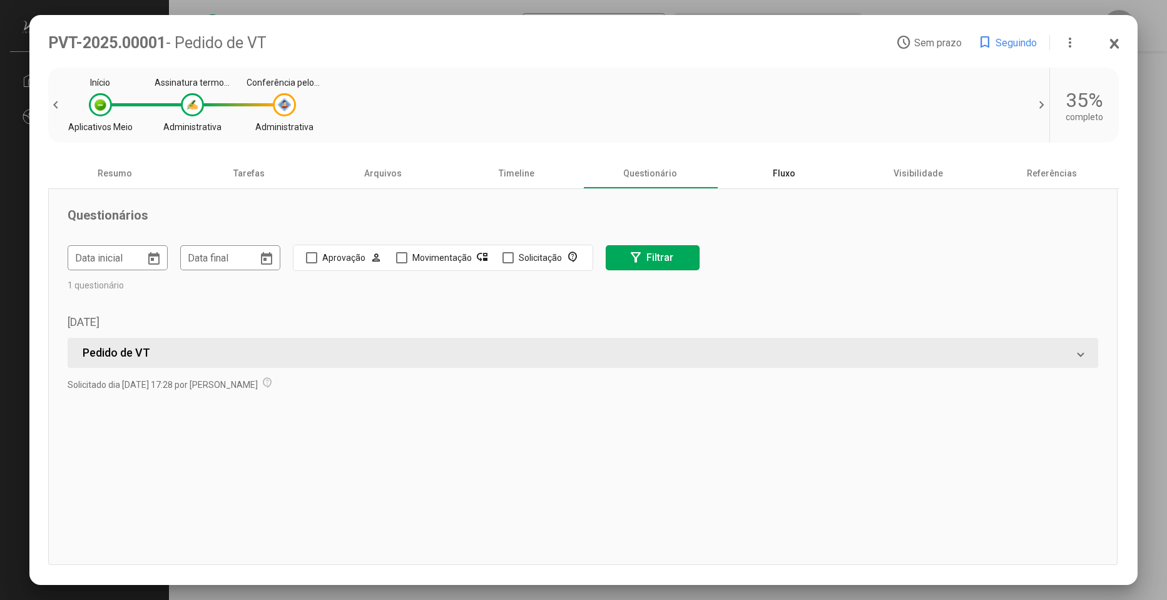
click at [772, 174] on div "Fluxo" at bounding box center [784, 173] width 134 height 30
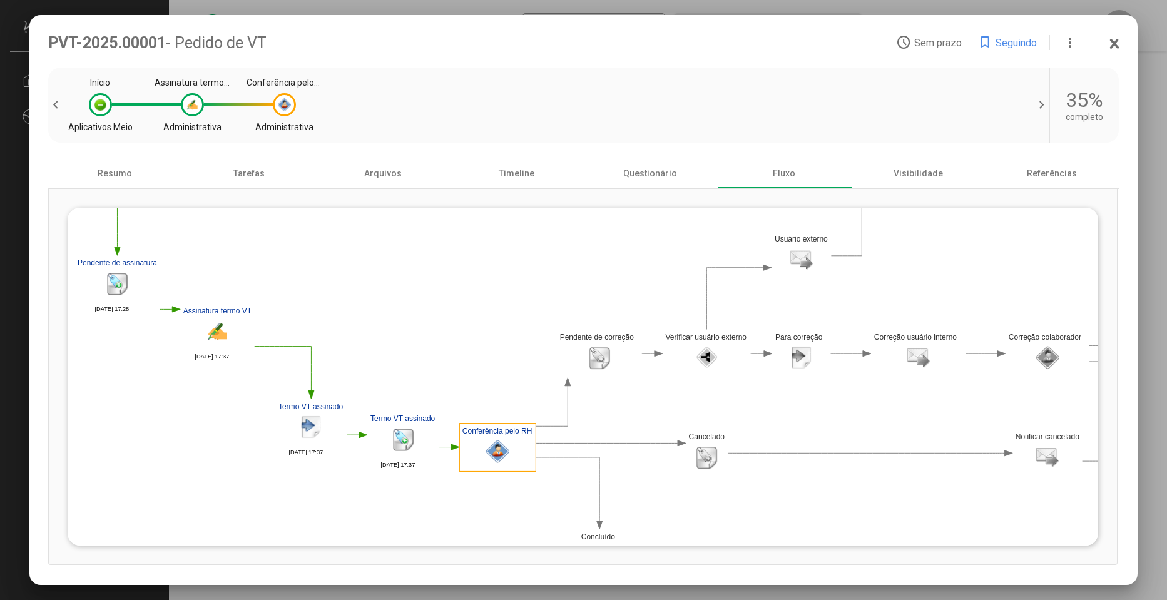
click at [500, 449] on image at bounding box center [497, 454] width 23 height 29
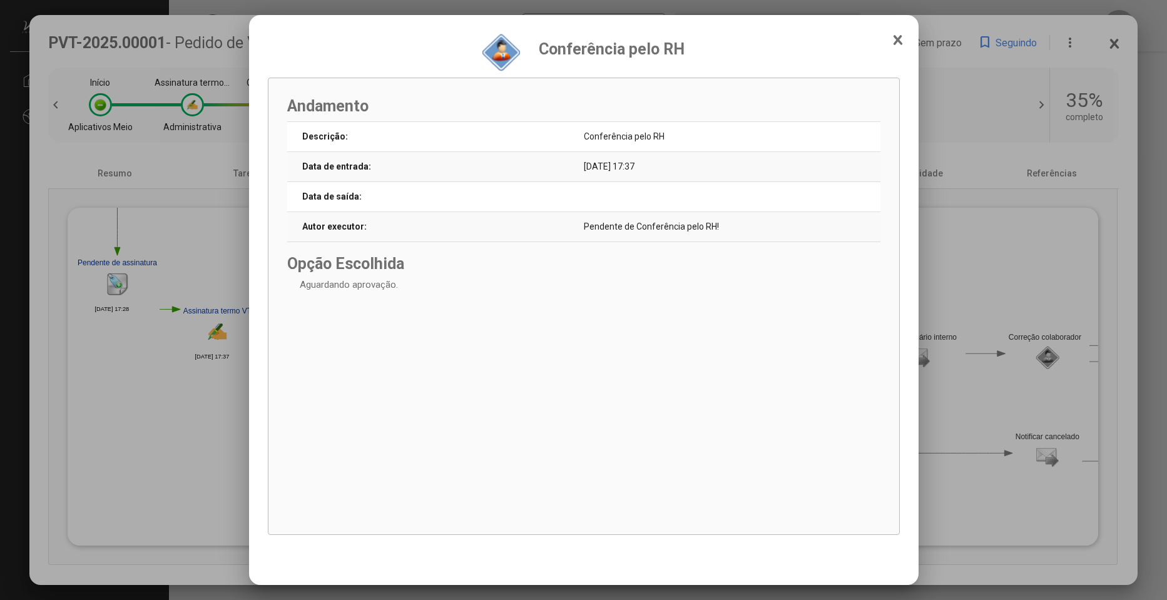
click at [900, 35] on icon at bounding box center [898, 40] width 10 height 13
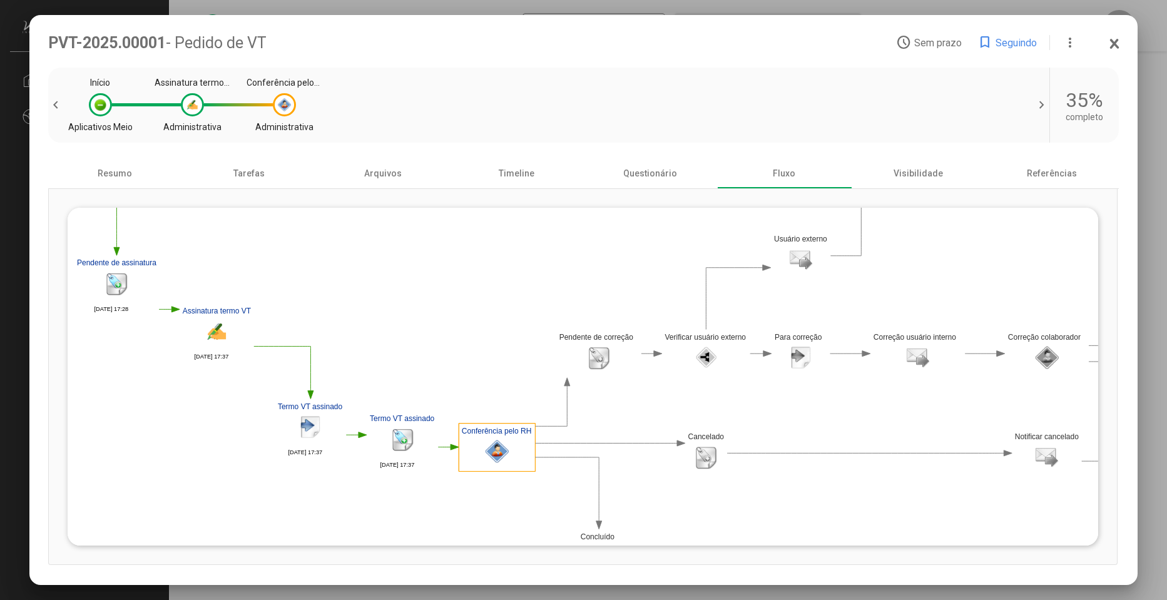
click at [328, 437] on polygon at bounding box center [618, 301] width 1618 height 557
click at [312, 436] on image at bounding box center [310, 429] width 23 height 29
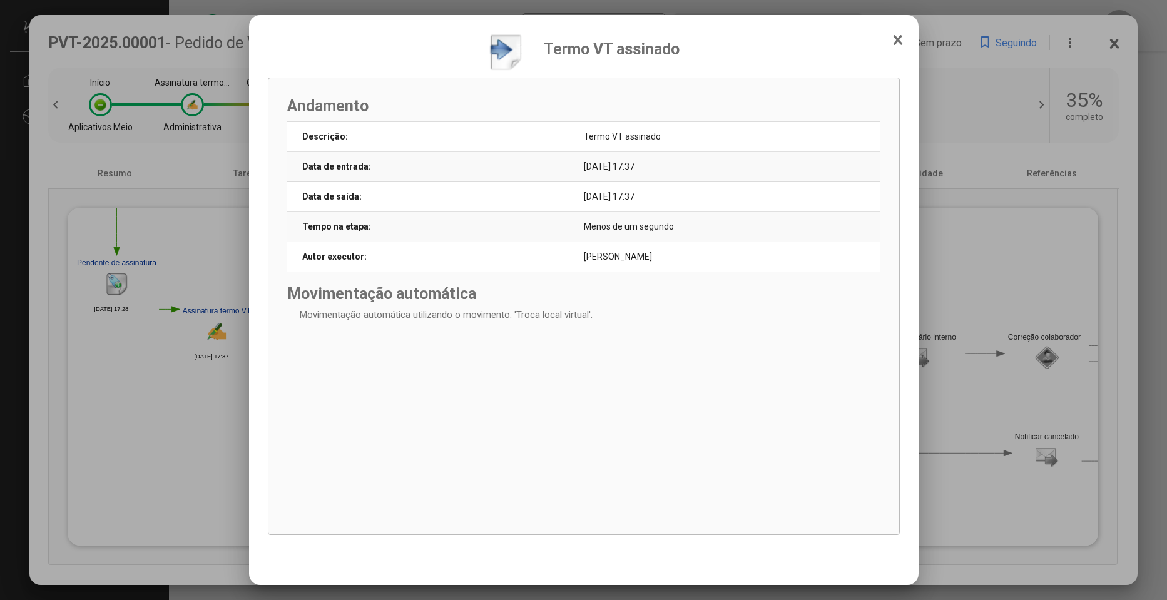
click at [901, 38] on icon at bounding box center [898, 40] width 10 height 13
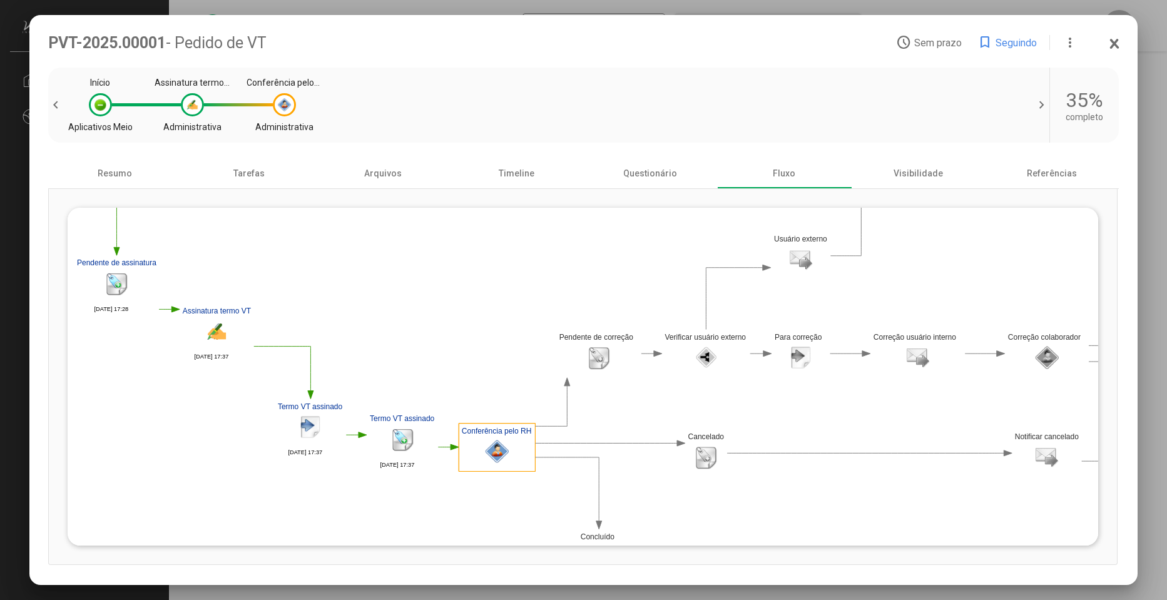
click at [503, 450] on image at bounding box center [496, 454] width 23 height 29
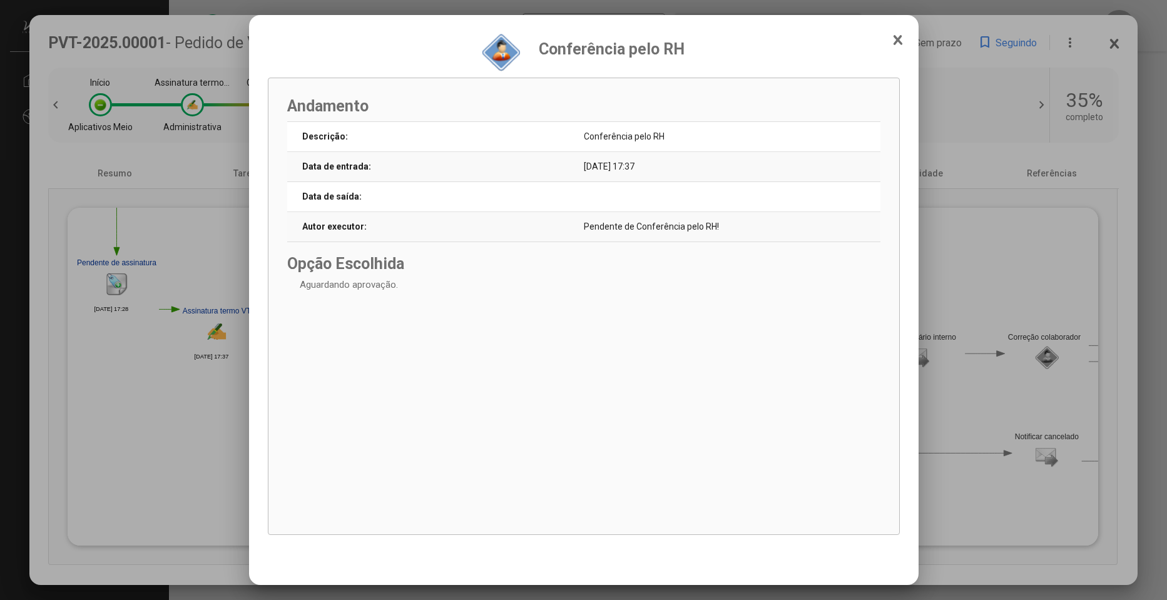
click at [901, 35] on icon at bounding box center [898, 40] width 10 height 13
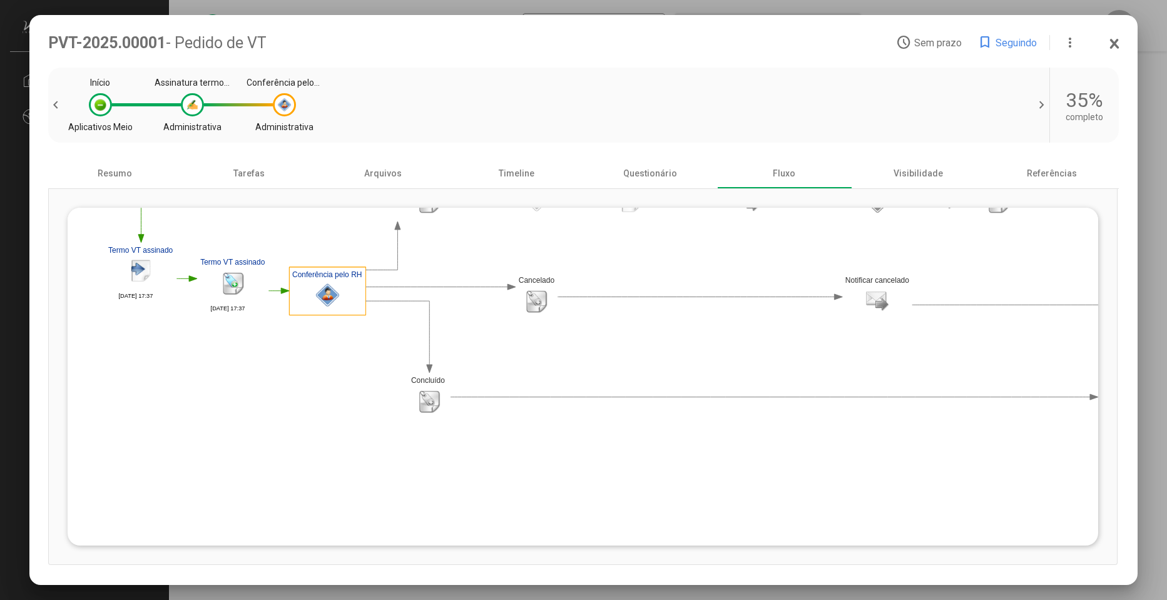
drag, startPoint x: 871, startPoint y: 429, endPoint x: 371, endPoint y: 346, distance: 506.6
click at [365, 348] on polygon at bounding box center [449, 145] width 1618 height 557
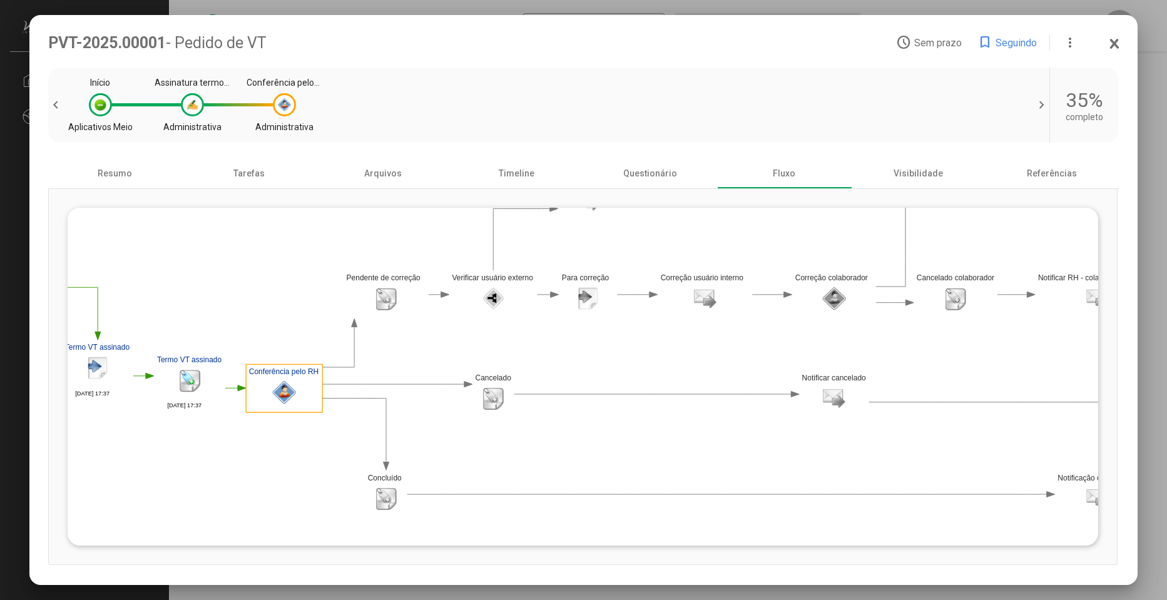
drag, startPoint x: 679, startPoint y: 417, endPoint x: 973, endPoint y: 439, distance: 294.2
click at [973, 439] on polygon at bounding box center [405, 242] width 1618 height 557
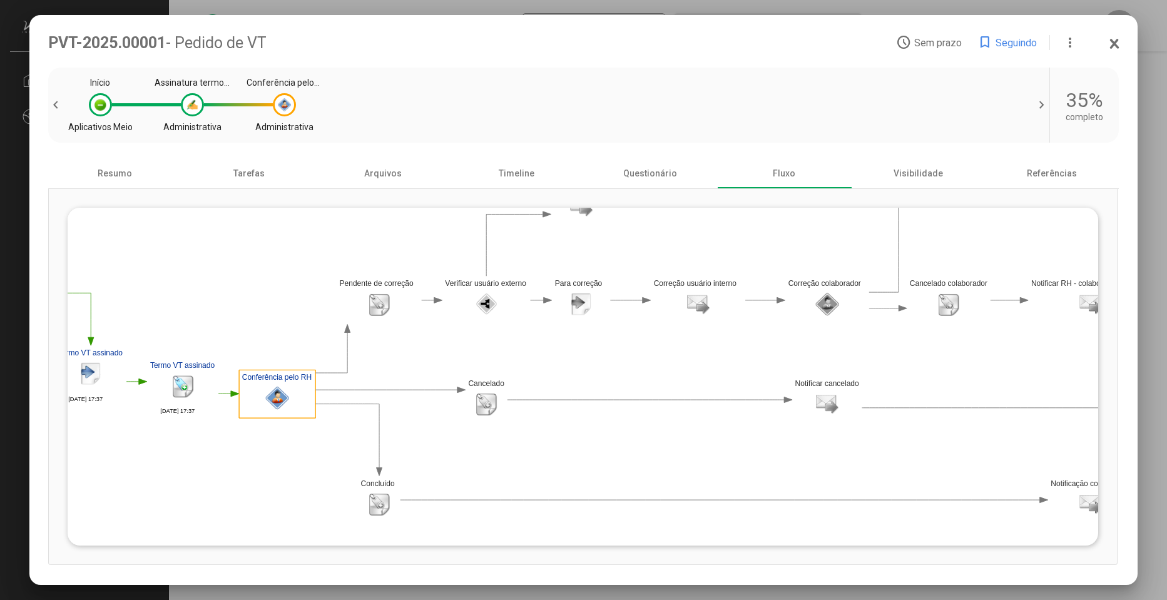
drag, startPoint x: 826, startPoint y: 440, endPoint x: 842, endPoint y: 446, distance: 16.6
click at [842, 446] on polygon at bounding box center [398, 248] width 1618 height 557
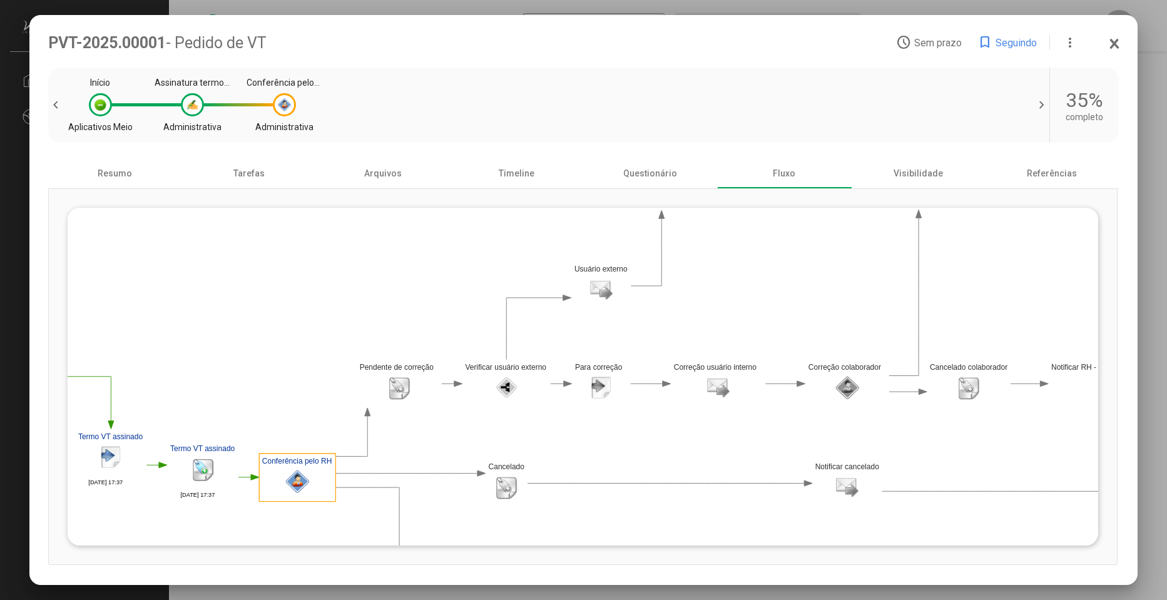
drag, startPoint x: 636, startPoint y: 367, endPoint x: 656, endPoint y: 450, distance: 85.6
click at [656, 450] on polygon at bounding box center [418, 331] width 1618 height 557
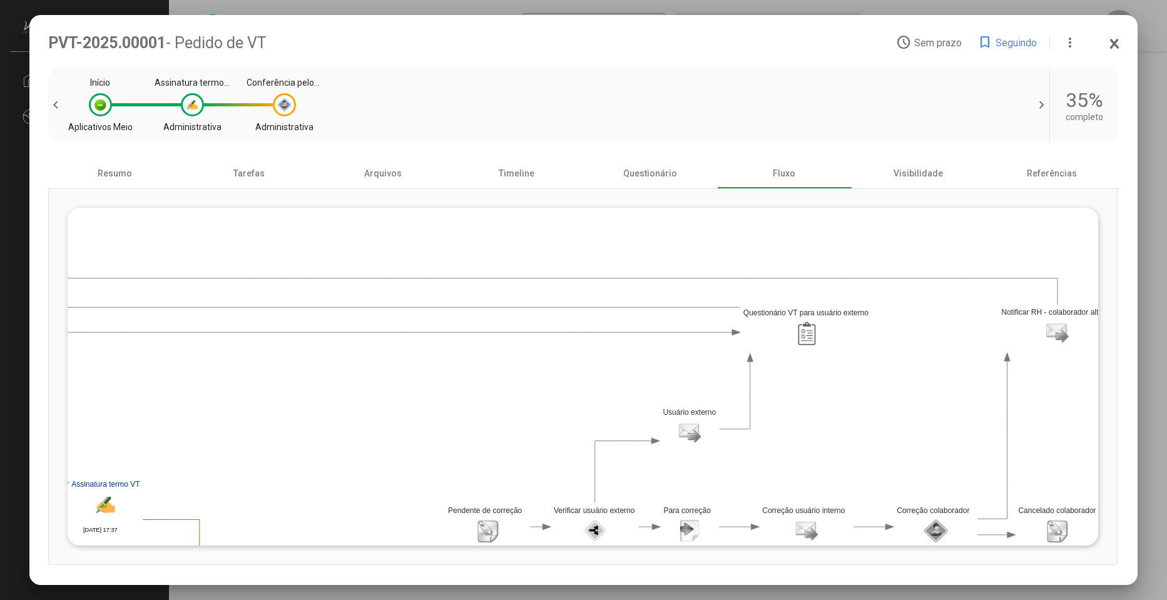
drag, startPoint x: 697, startPoint y: 275, endPoint x: 1044, endPoint y: 420, distance: 376.3
click at [1044, 420] on polygon at bounding box center [507, 474] width 1618 height 557
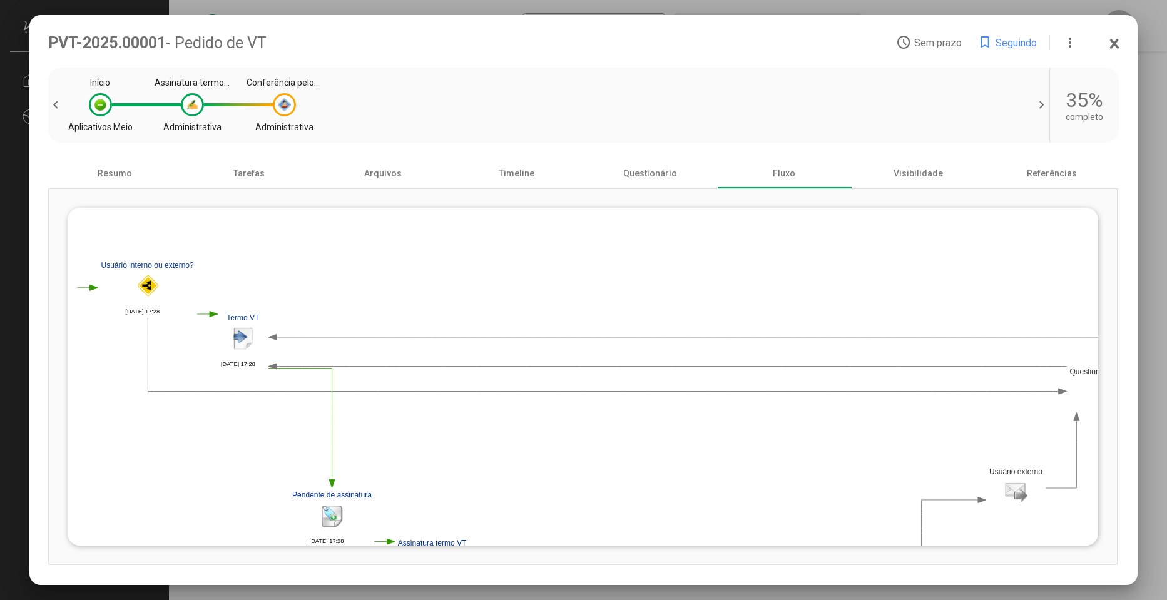
drag, startPoint x: 640, startPoint y: 379, endPoint x: 186, endPoint y: 352, distance: 455.0
click at [186, 353] on polygon at bounding box center [833, 534] width 1618 height 557
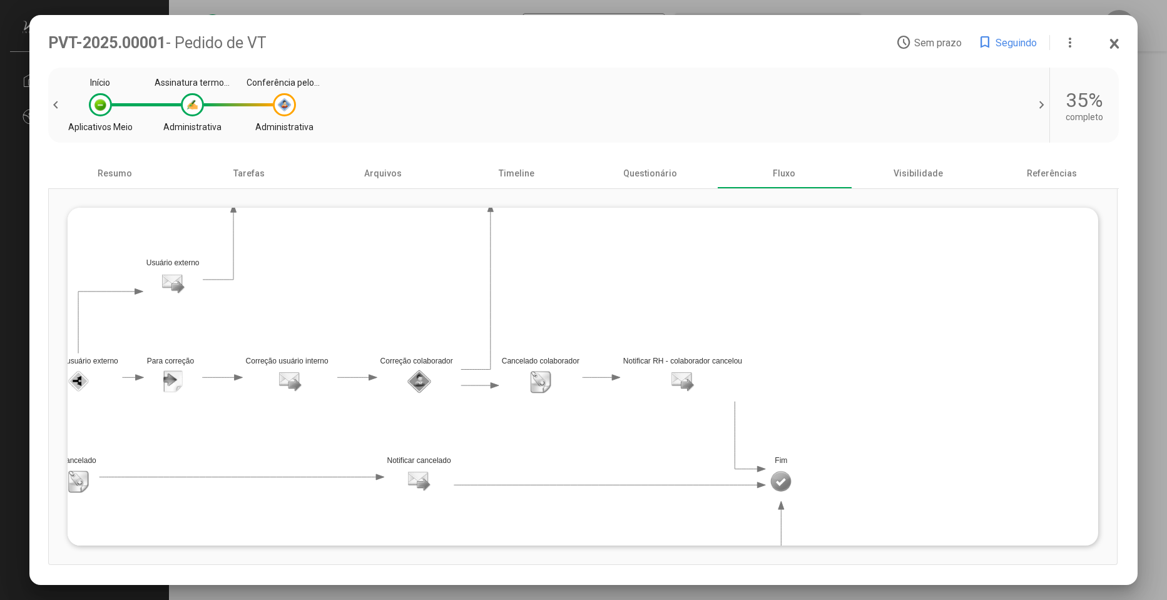
drag, startPoint x: 791, startPoint y: 392, endPoint x: 428, endPoint y: 255, distance: 387.9
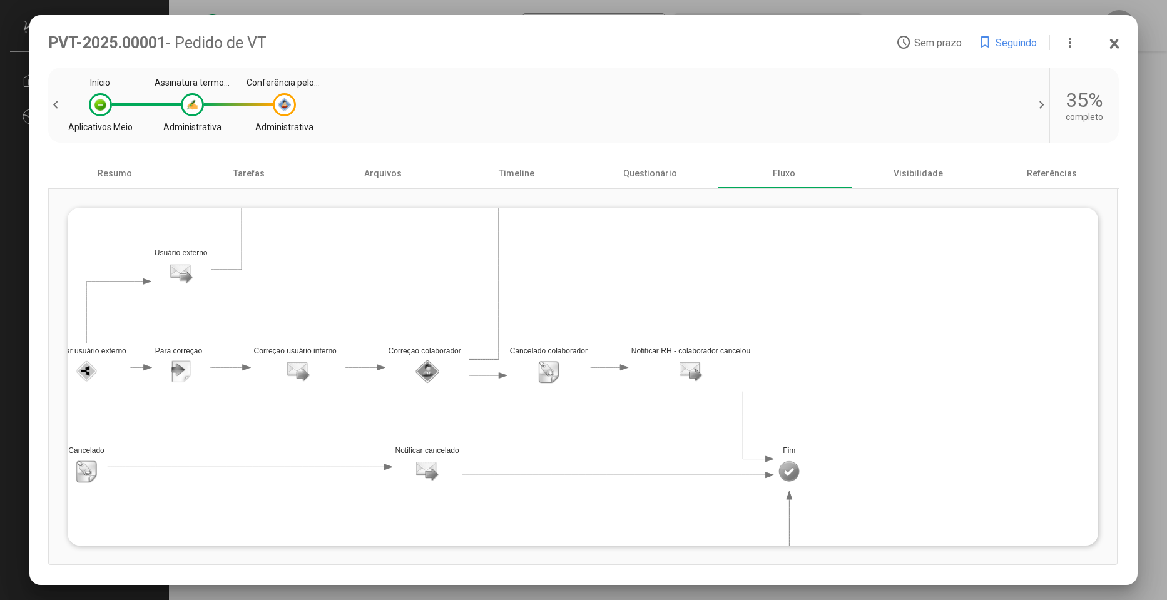
drag, startPoint x: 721, startPoint y: 341, endPoint x: 770, endPoint y: 283, distance: 75.5
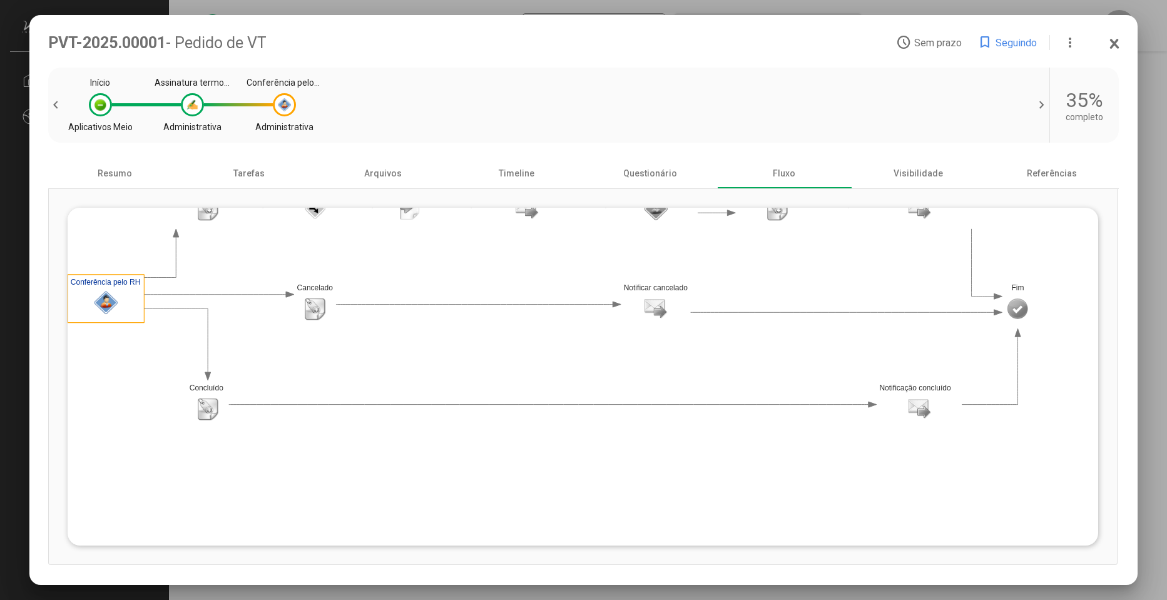
drag, startPoint x: 628, startPoint y: 397, endPoint x: 794, endPoint y: 312, distance: 186.3
click at [833, 282] on polygon at bounding box center [227, 152] width 1618 height 557
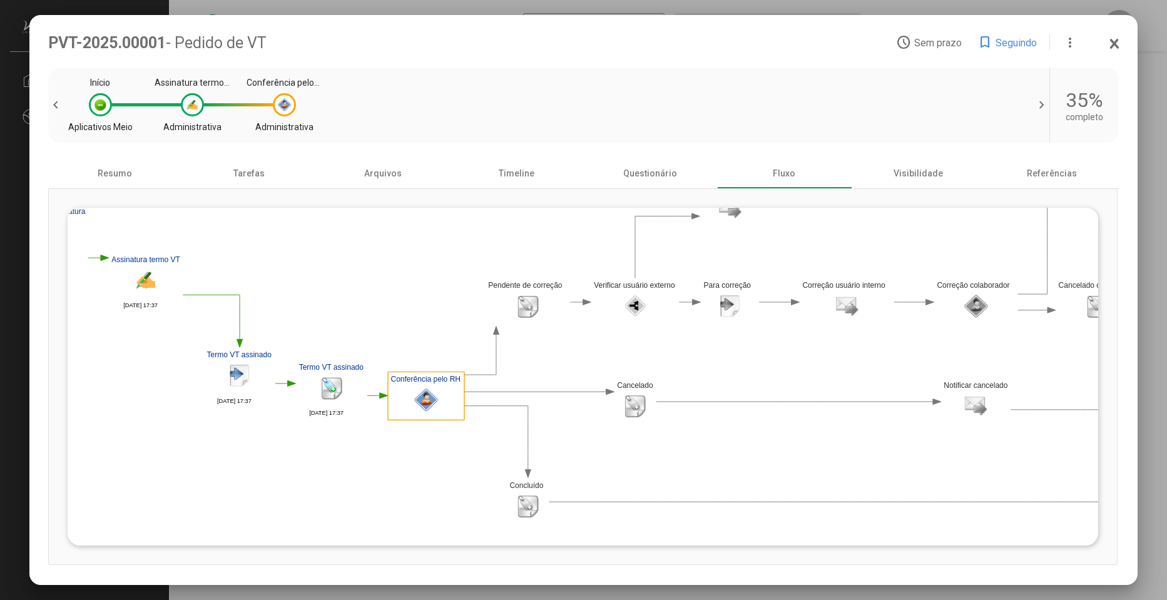
drag, startPoint x: 526, startPoint y: 380, endPoint x: 826, endPoint y: 482, distance: 316.3
click at [826, 482] on polygon at bounding box center [547, 250] width 1618 height 557
click at [414, 401] on polygon at bounding box center [547, 250] width 1618 height 557
click at [254, 171] on div "Tarefas" at bounding box center [249, 173] width 134 height 30
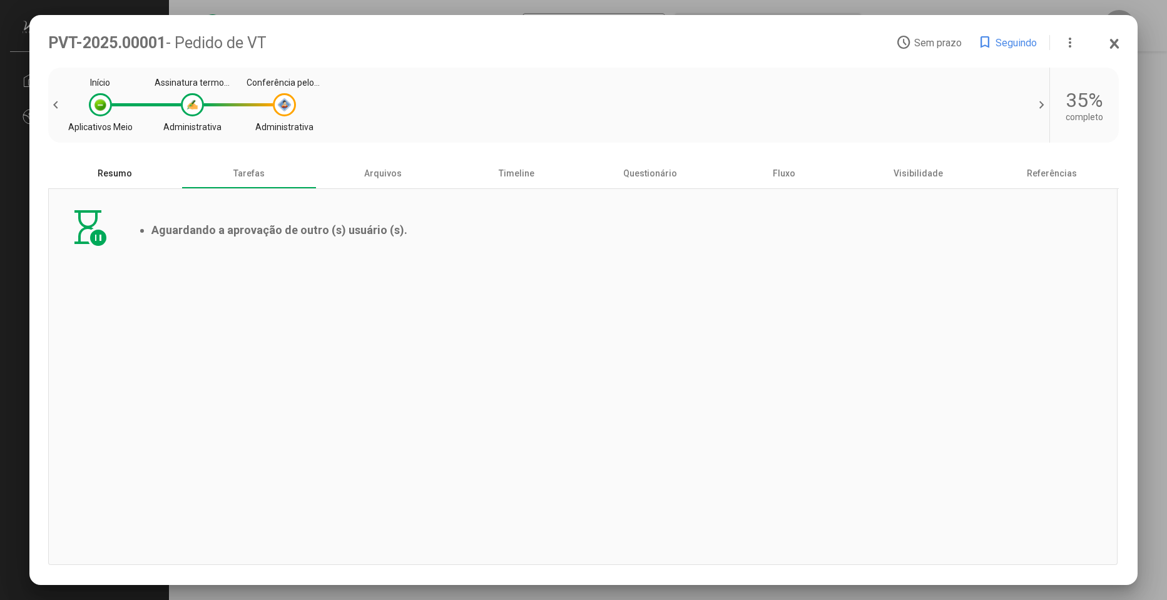
click at [92, 169] on div "Resumo" at bounding box center [115, 173] width 134 height 30
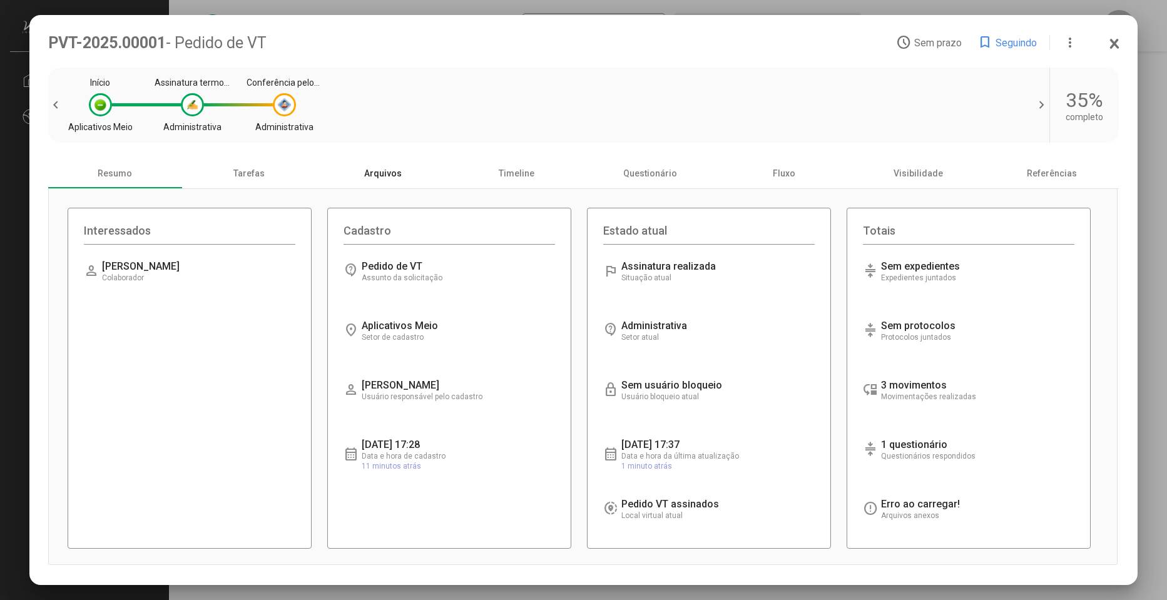
click at [384, 185] on div "Arquivos" at bounding box center [383, 173] width 134 height 30
